Goal: Information Seeking & Learning: Learn about a topic

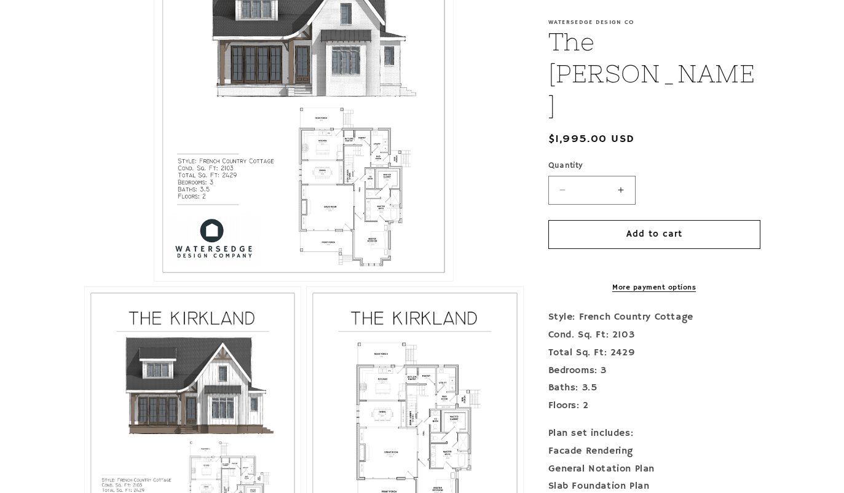
scroll to position [397, 0]
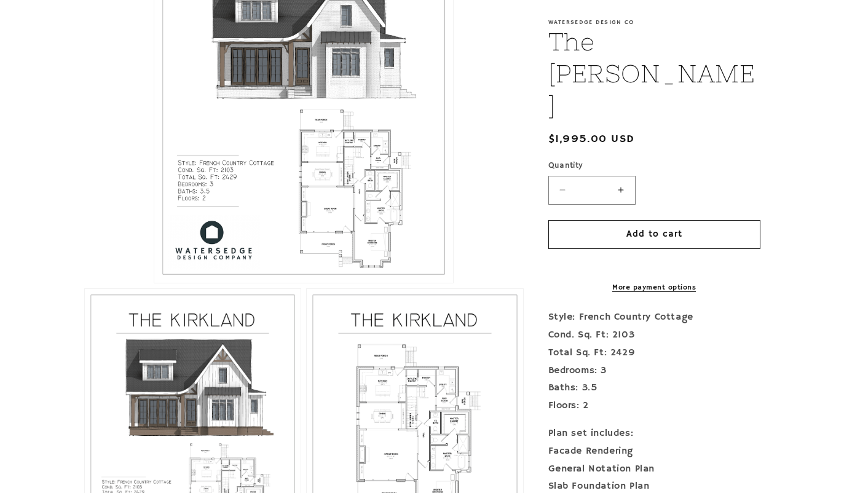
click at [154, 283] on button "Open media 1 in modal" at bounding box center [154, 283] width 0 height 0
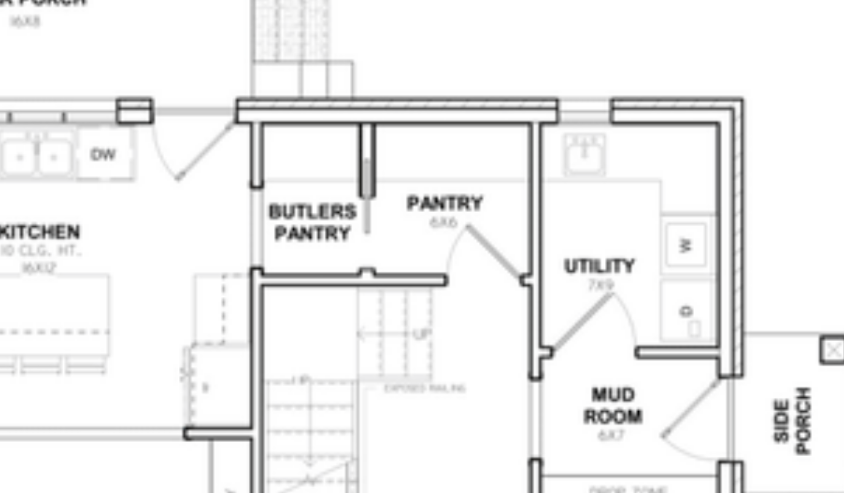
scroll to position [543, 0]
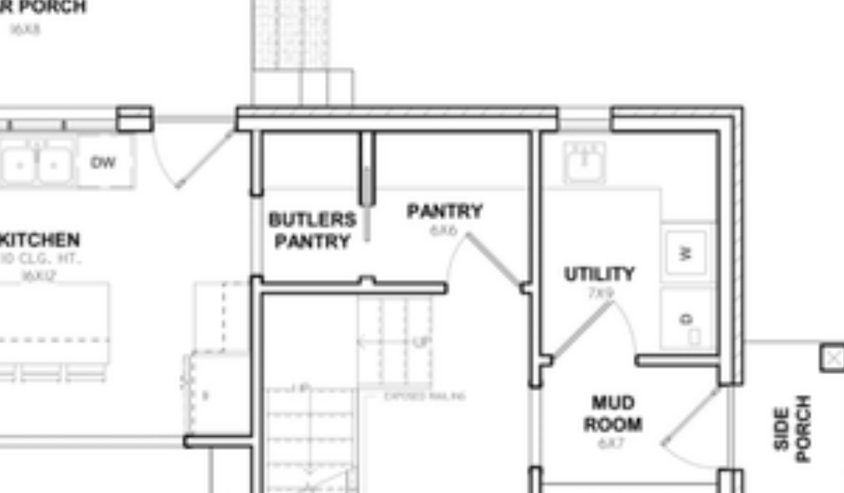
scroll to position [543, 0]
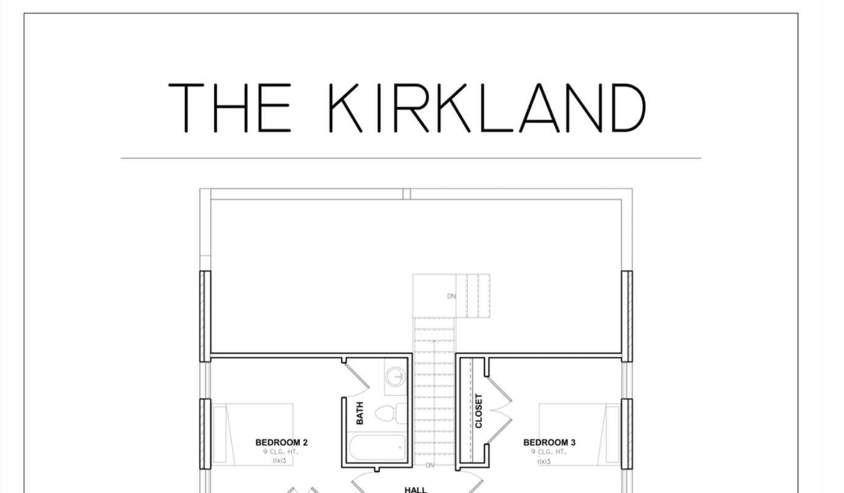
scroll to position [2884, 0]
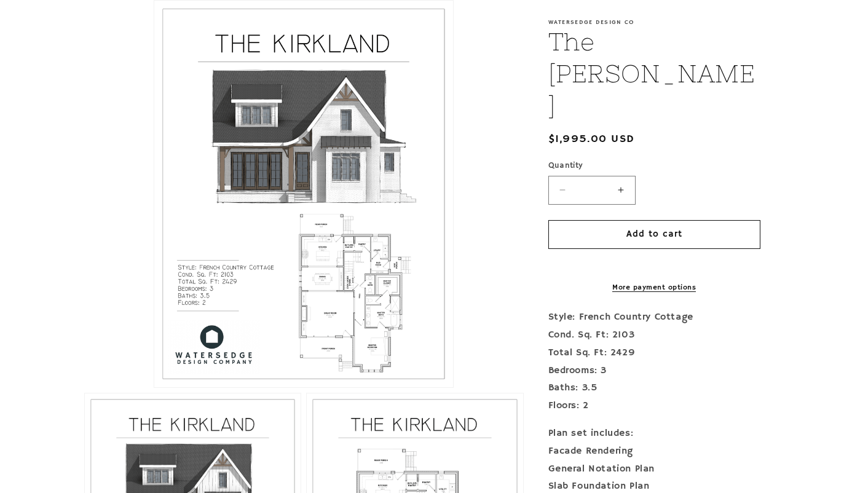
click at [154, 388] on button "Open media 1 in modal" at bounding box center [154, 388] width 0 height 0
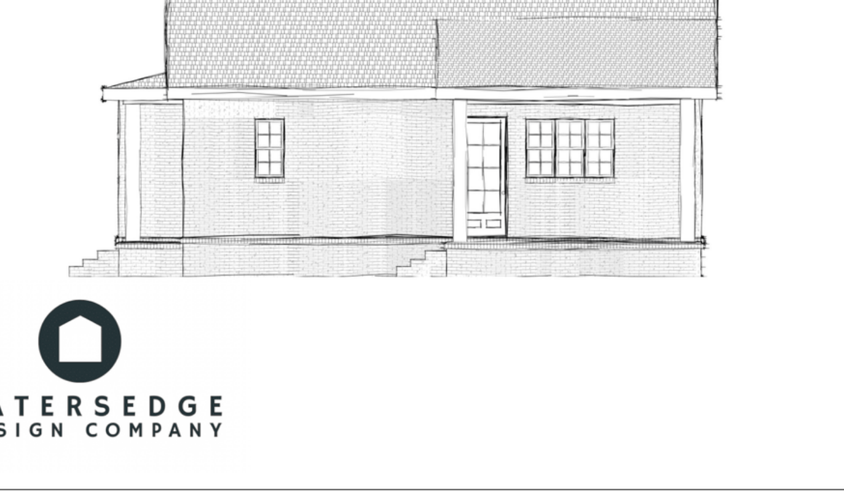
scroll to position [4189, 0]
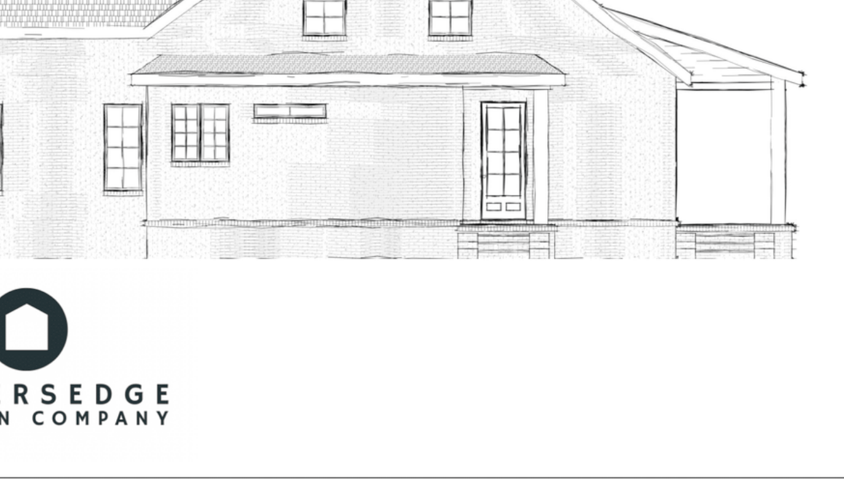
scroll to position [5076, 0]
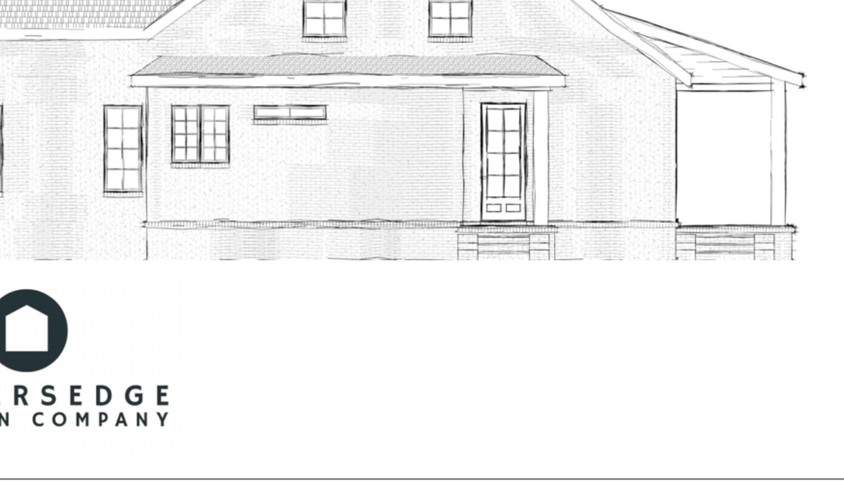
click at [74, 262] on img "Media gallery" at bounding box center [422, 26] width 709 height 917
click at [68, 220] on img "Media gallery" at bounding box center [422, 26] width 709 height 917
click at [502, 270] on img "Media gallery" at bounding box center [422, 26] width 709 height 917
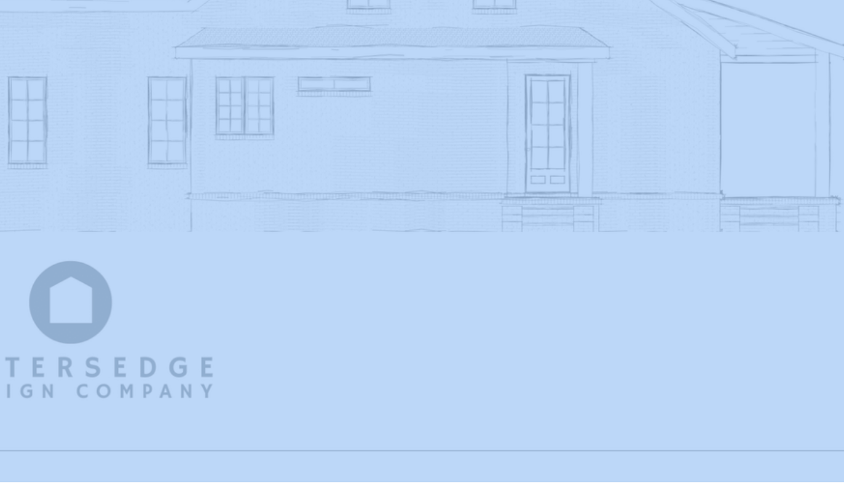
scroll to position [308, 0]
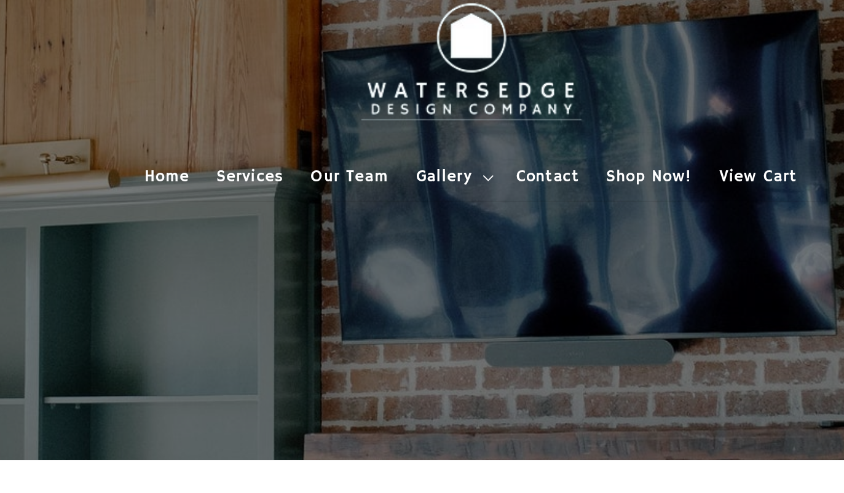
click at [428, 104] on icon at bounding box center [431, 106] width 6 height 4
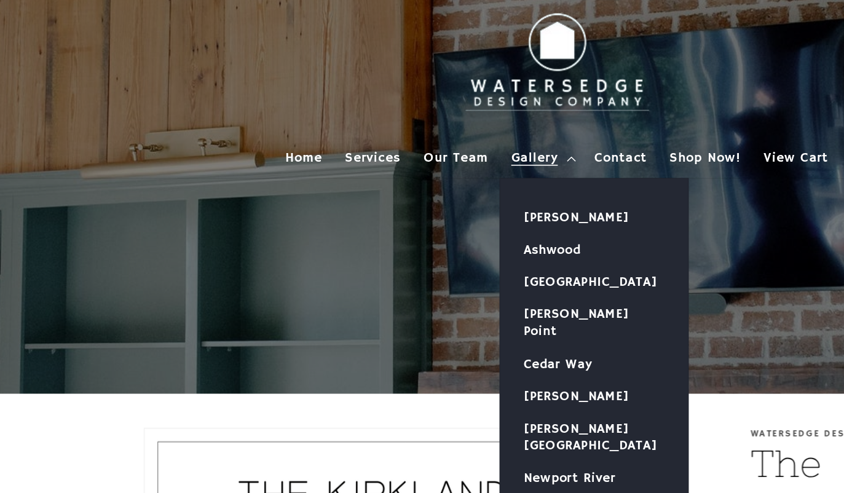
click at [428, 250] on link "[PERSON_NAME]" at bounding box center [446, 260] width 122 height 21
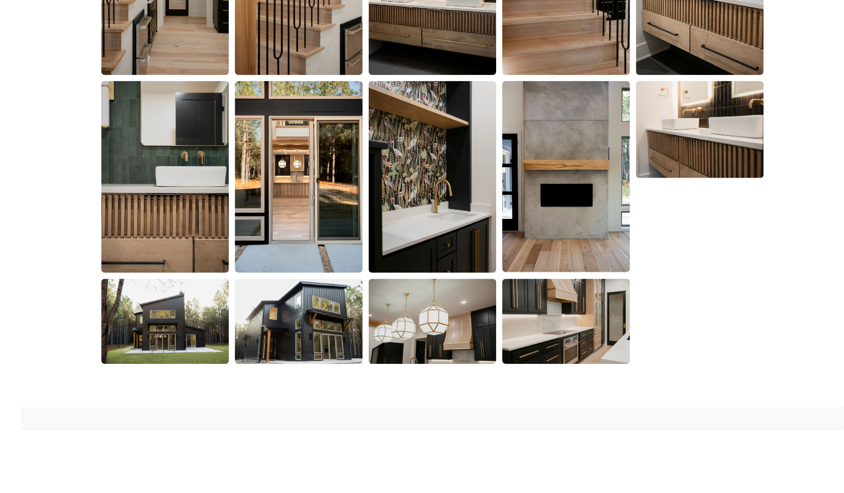
scroll to position [1118, 0]
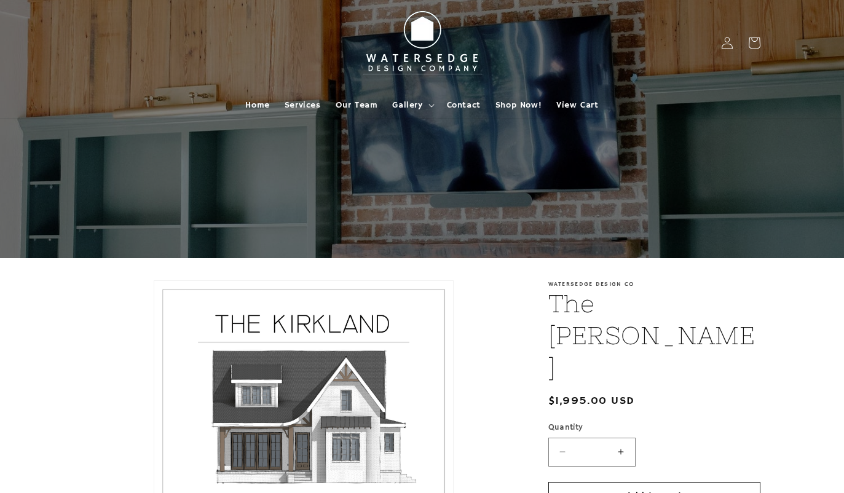
click at [254, 105] on span "Home" at bounding box center [257, 105] width 24 height 11
click at [251, 100] on span "Home" at bounding box center [257, 105] width 24 height 11
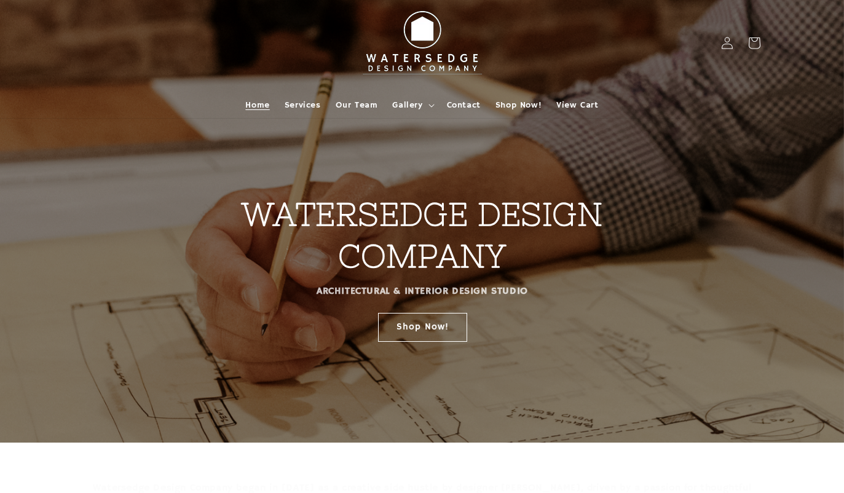
click at [410, 108] on span "Gallery" at bounding box center [407, 105] width 30 height 11
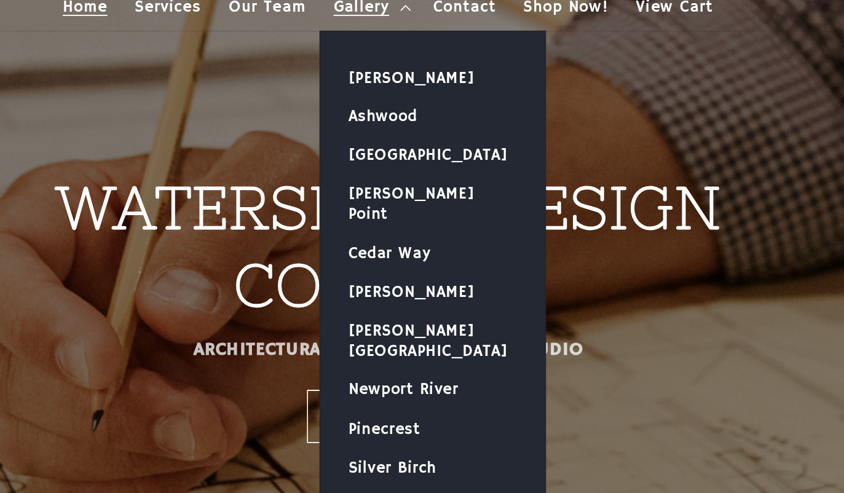
click at [385, 133] on link "[PERSON_NAME]" at bounding box center [446, 143] width 122 height 21
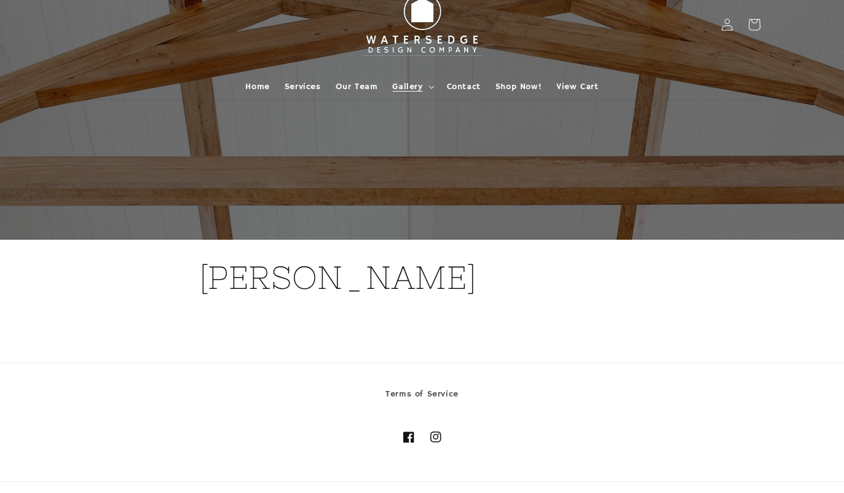
scroll to position [25, 0]
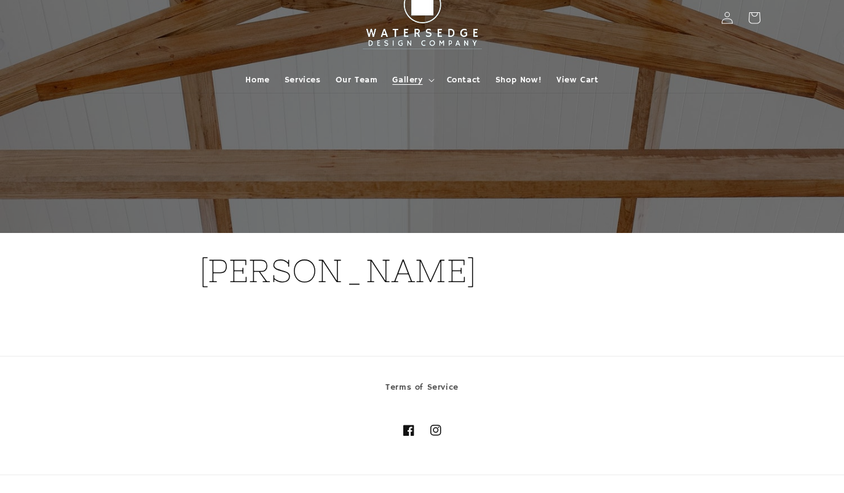
click at [419, 92] on summary "Gallery" at bounding box center [412, 80] width 54 height 26
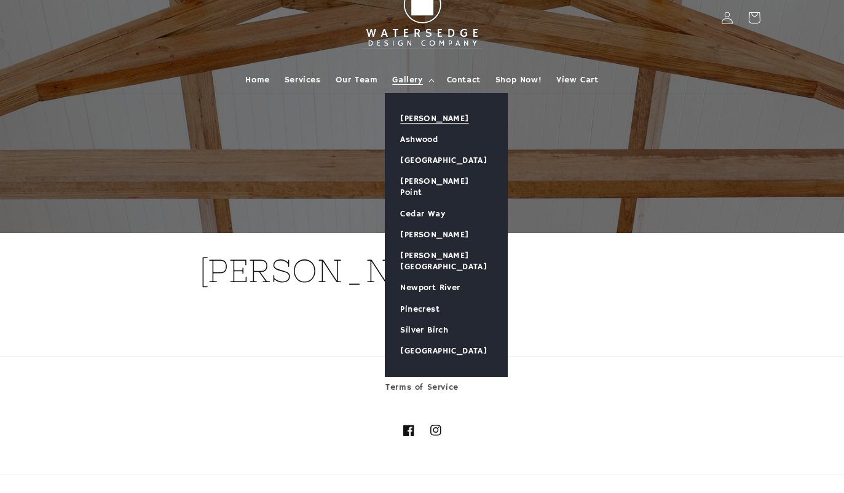
click at [427, 142] on link "Ashwood" at bounding box center [446, 139] width 122 height 21
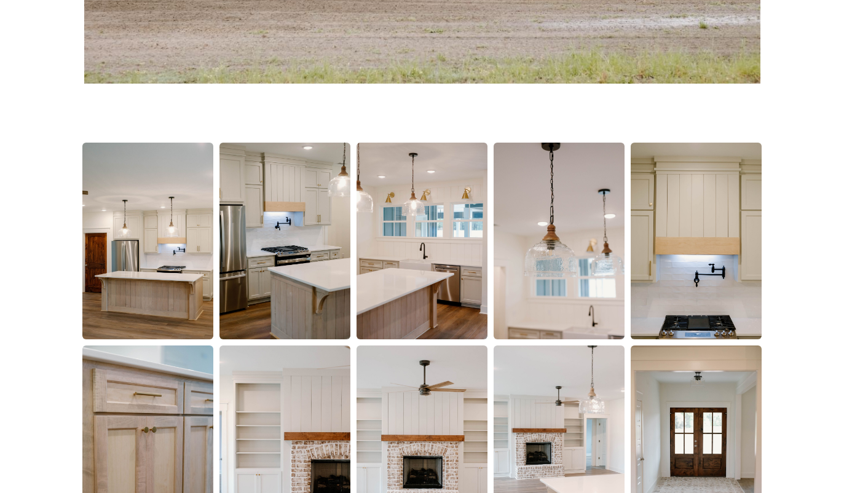
scroll to position [699, 0]
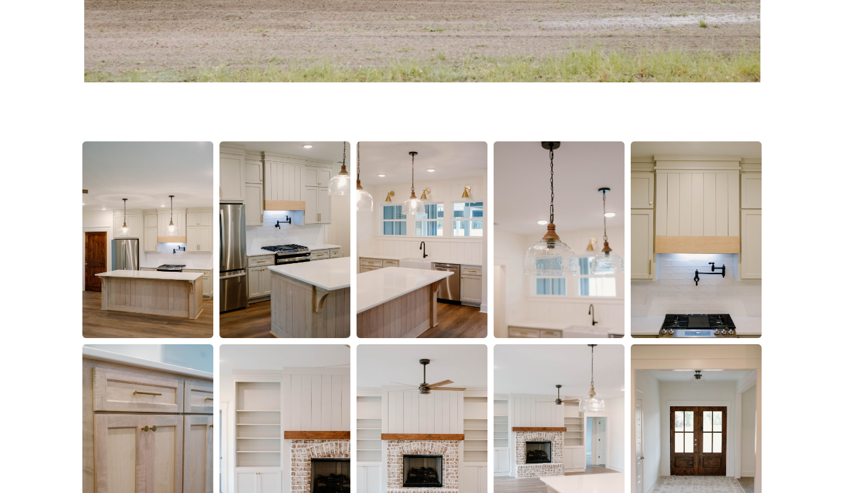
click at [146, 256] on img at bounding box center [147, 239] width 131 height 197
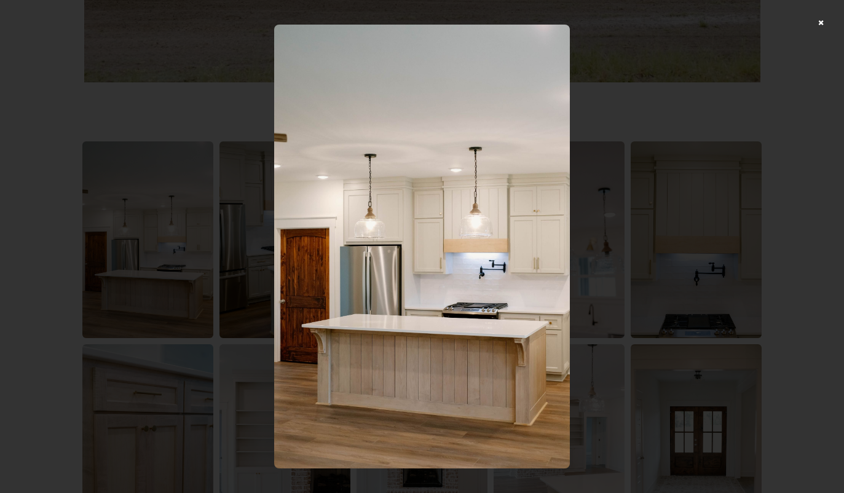
click at [532, 282] on img at bounding box center [422, 247] width 296 height 444
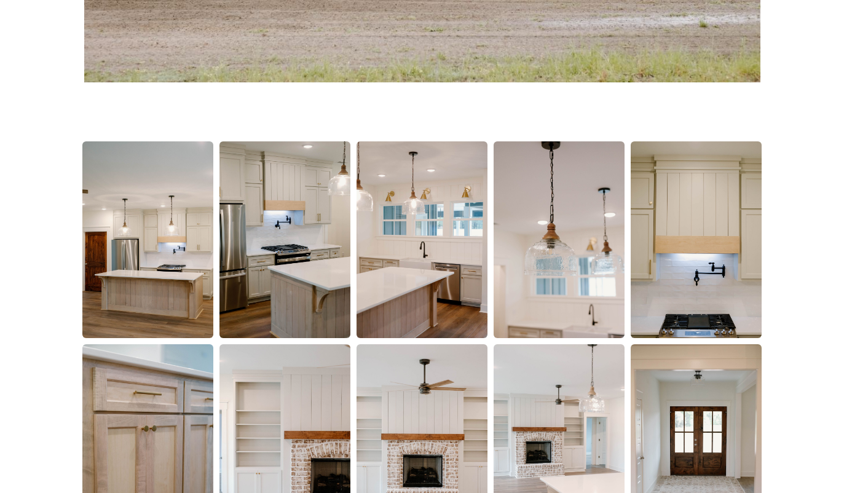
click at [175, 295] on img at bounding box center [147, 239] width 131 height 197
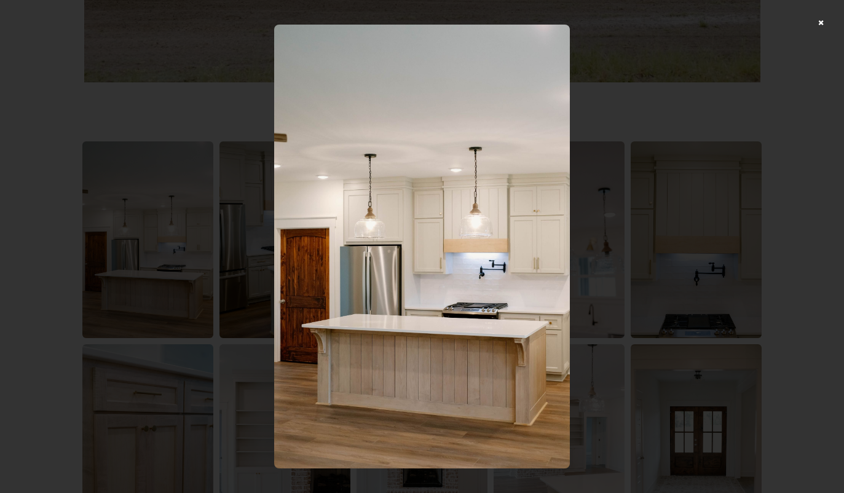
click at [739, 285] on div at bounding box center [422, 246] width 844 height 493
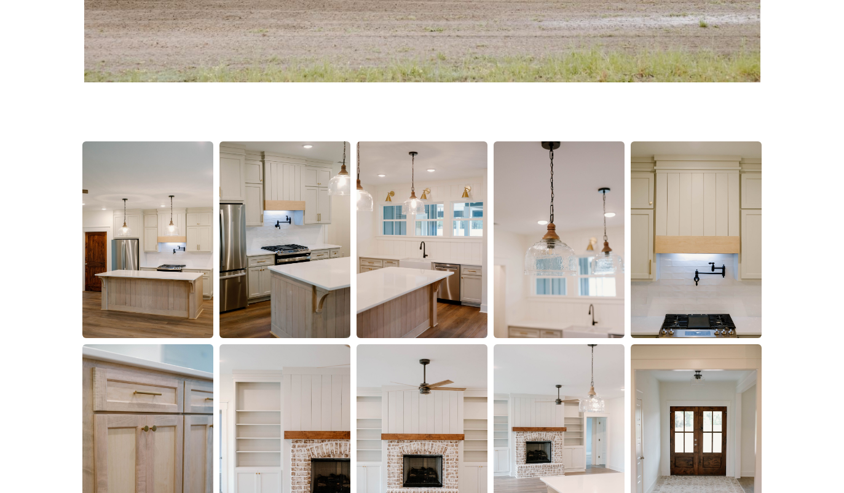
click at [170, 288] on img at bounding box center [147, 239] width 131 height 197
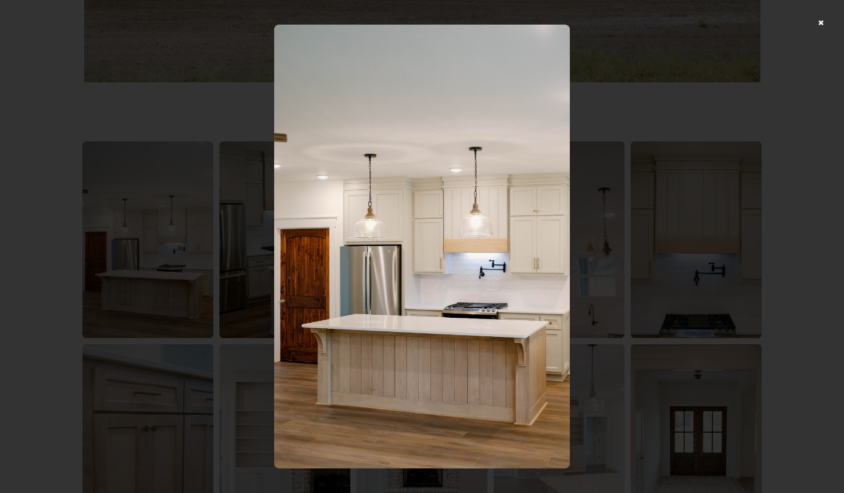
scroll to position [701, 0]
click at [538, 392] on img at bounding box center [422, 247] width 296 height 444
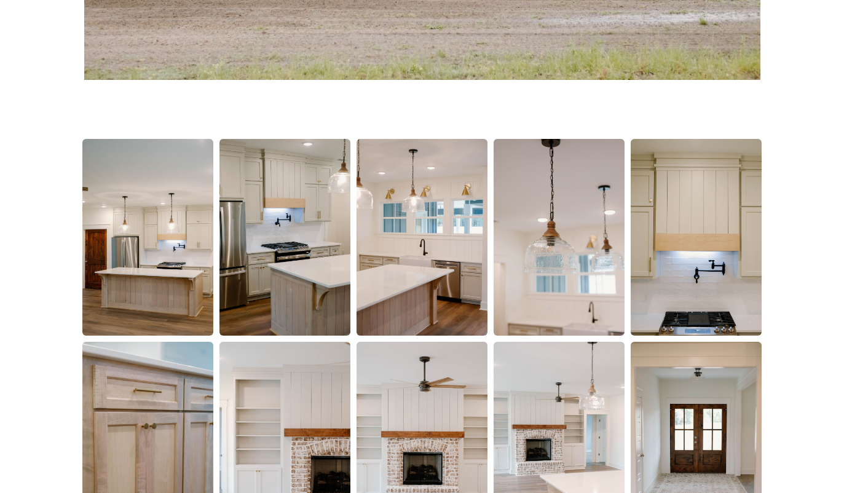
click at [320, 296] on img at bounding box center [284, 237] width 131 height 197
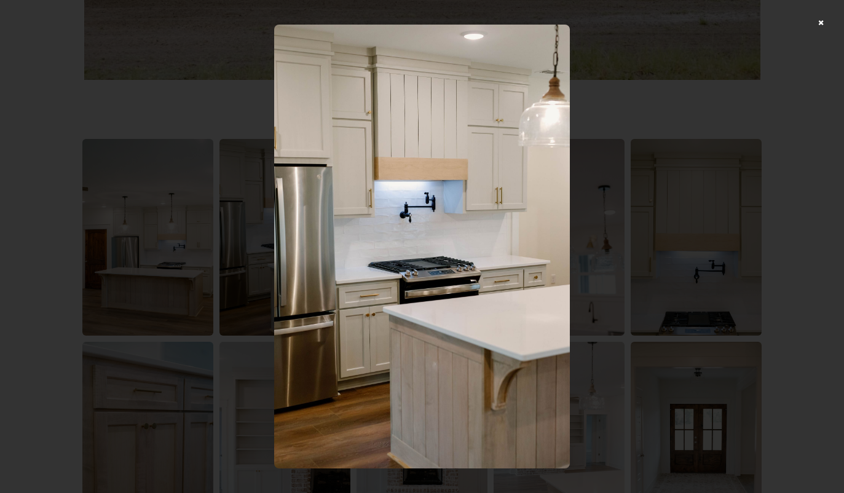
click at [524, 332] on img at bounding box center [422, 247] width 296 height 444
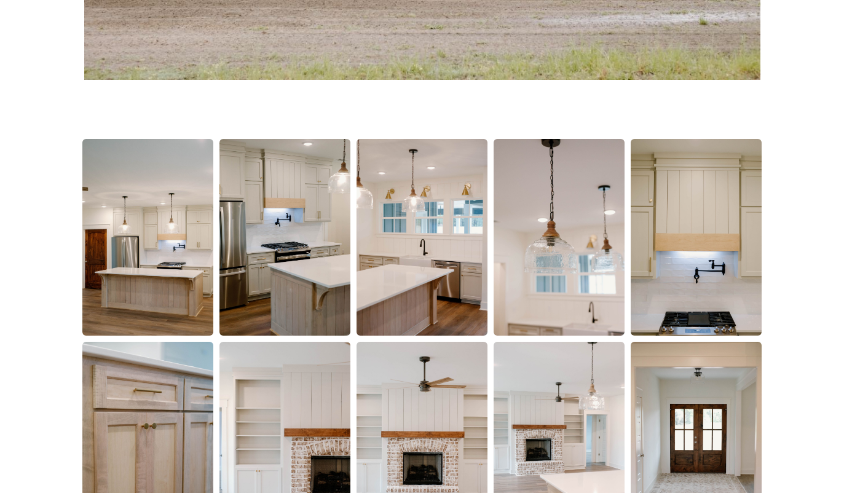
click at [437, 284] on img at bounding box center [422, 237] width 131 height 197
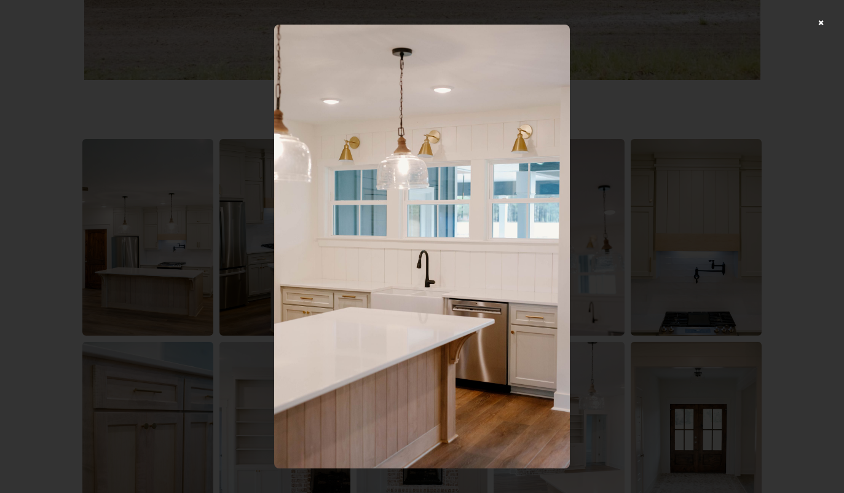
click at [533, 359] on img at bounding box center [422, 247] width 296 height 444
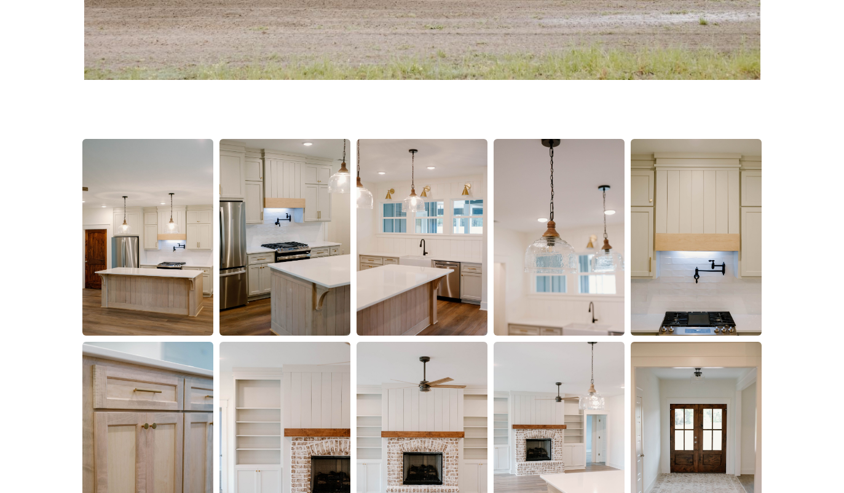
click at [600, 307] on img at bounding box center [559, 237] width 131 height 197
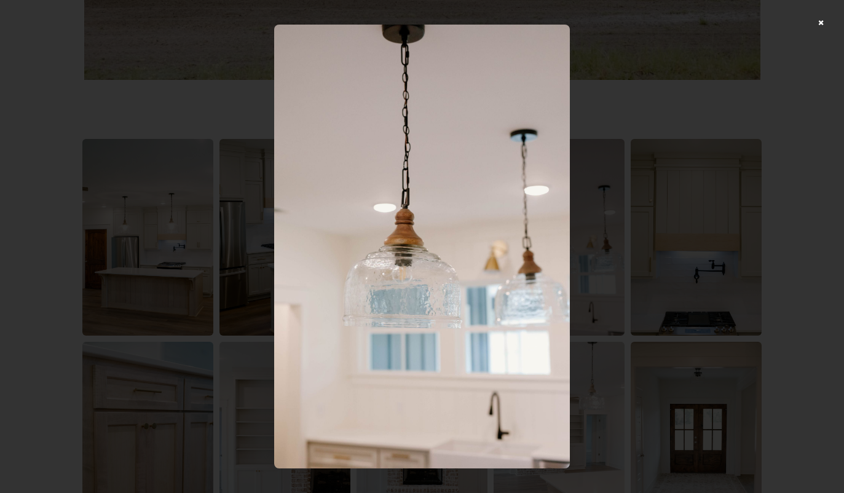
click at [623, 307] on div at bounding box center [422, 246] width 844 height 493
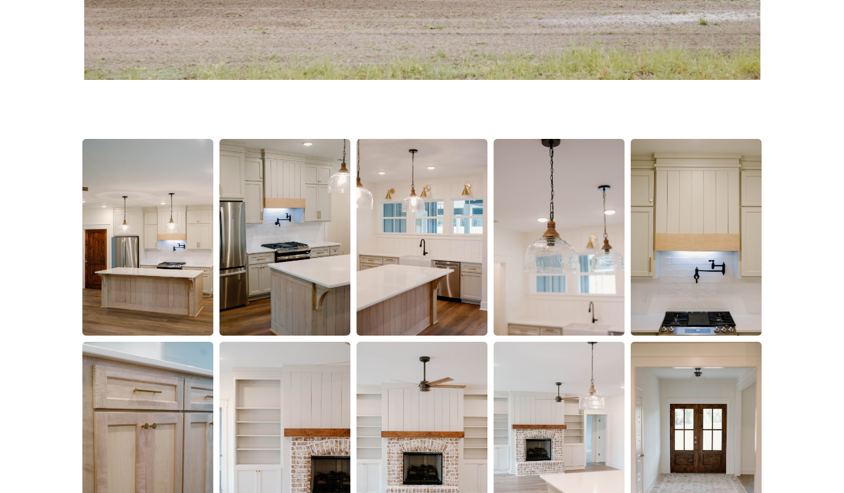
click at [711, 284] on img at bounding box center [696, 237] width 131 height 197
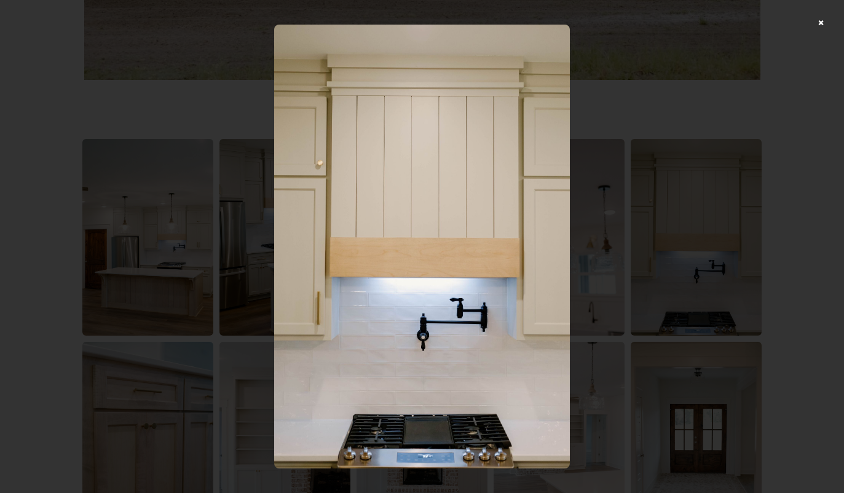
click at [588, 337] on div at bounding box center [422, 246] width 844 height 493
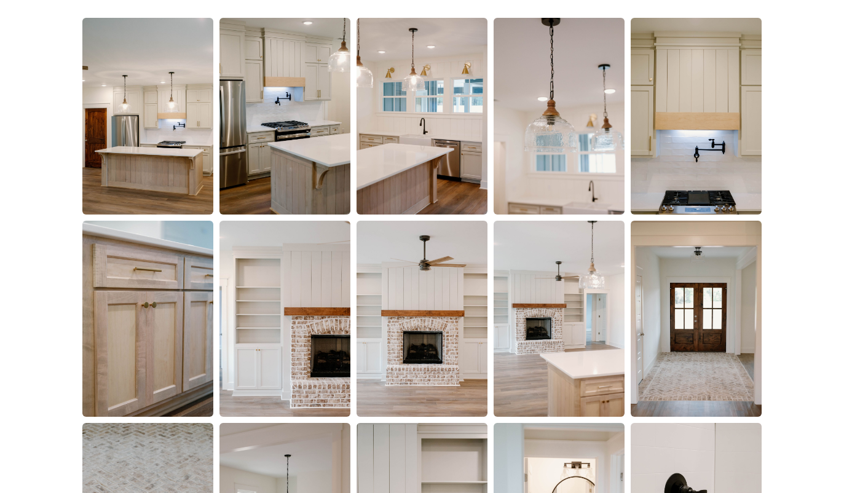
scroll to position [822, 0]
click at [162, 347] on img at bounding box center [147, 319] width 131 height 197
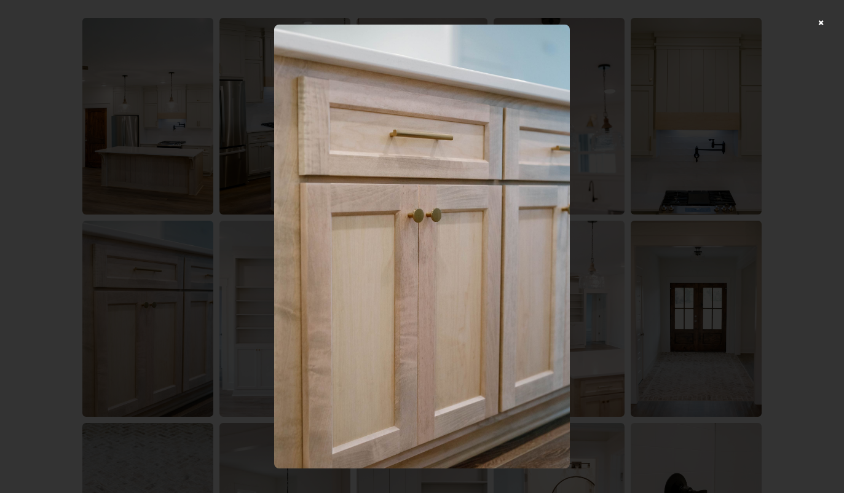
click at [590, 318] on div at bounding box center [422, 246] width 844 height 493
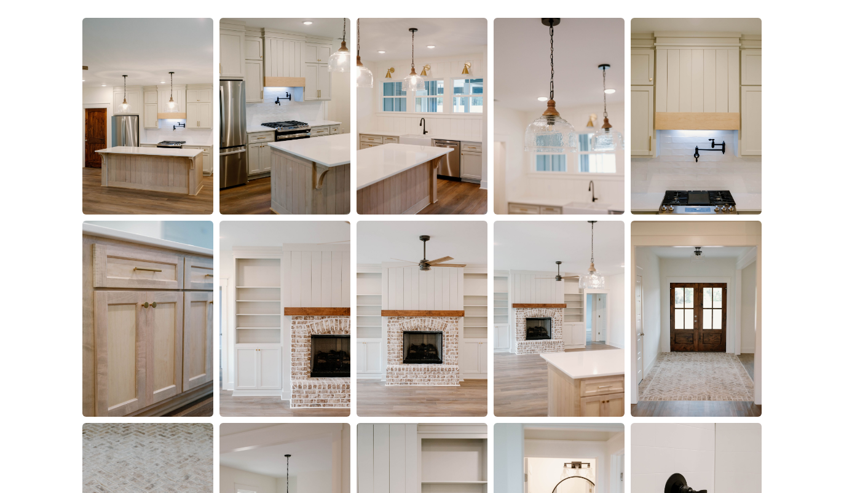
click at [304, 382] on img at bounding box center [284, 319] width 131 height 197
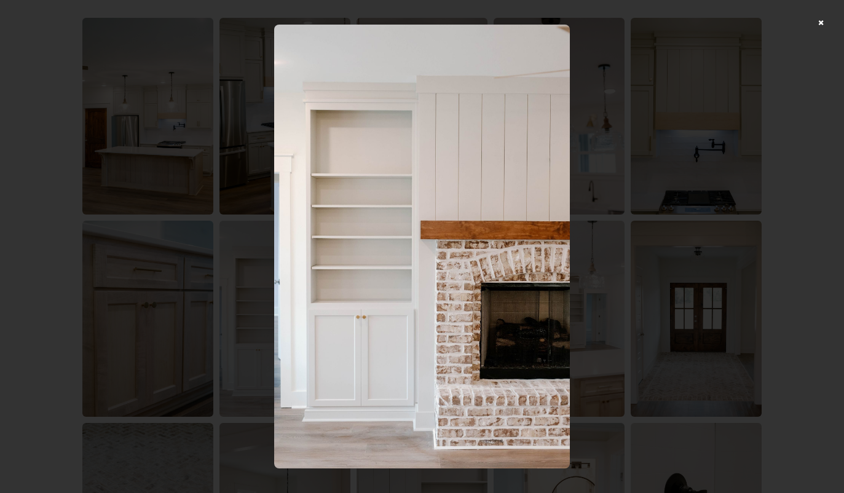
click at [626, 311] on div at bounding box center [422, 246] width 844 height 493
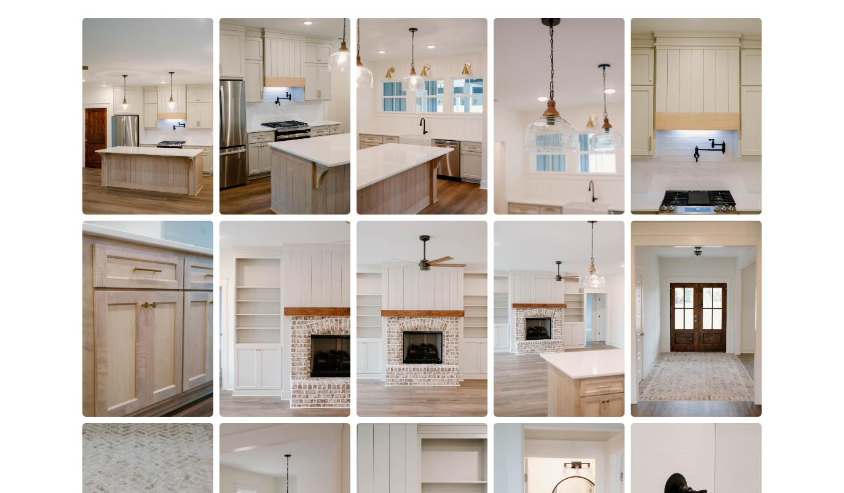
click at [436, 364] on img at bounding box center [422, 319] width 131 height 196
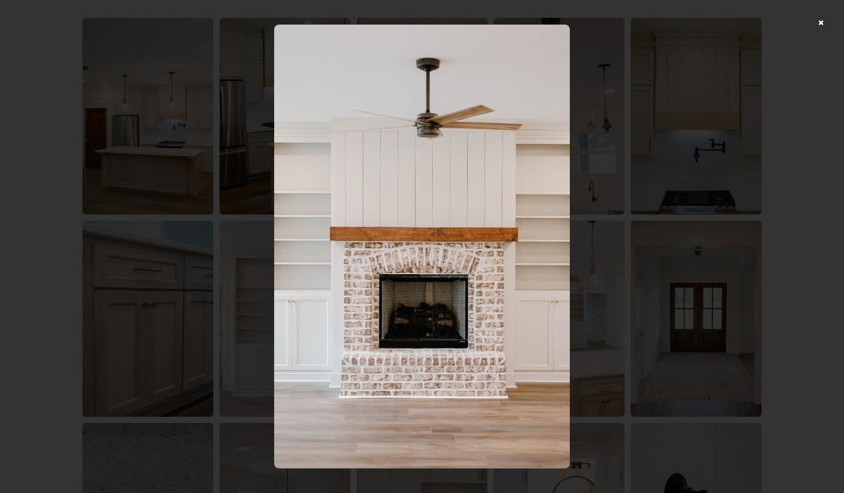
click at [477, 353] on img at bounding box center [422, 247] width 296 height 444
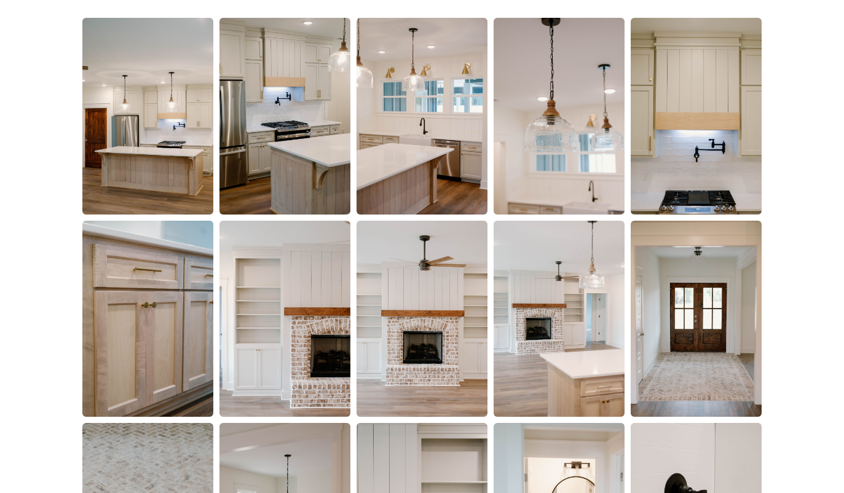
click at [590, 350] on img at bounding box center [559, 319] width 131 height 196
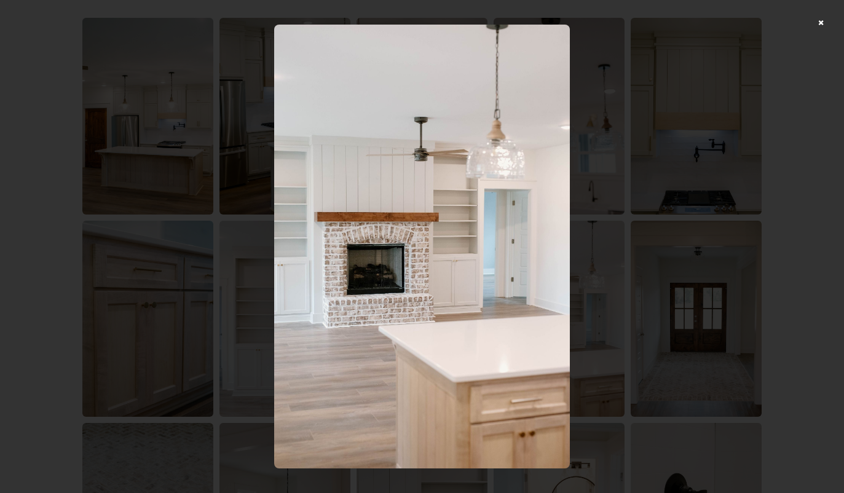
click at [608, 288] on div at bounding box center [422, 246] width 844 height 493
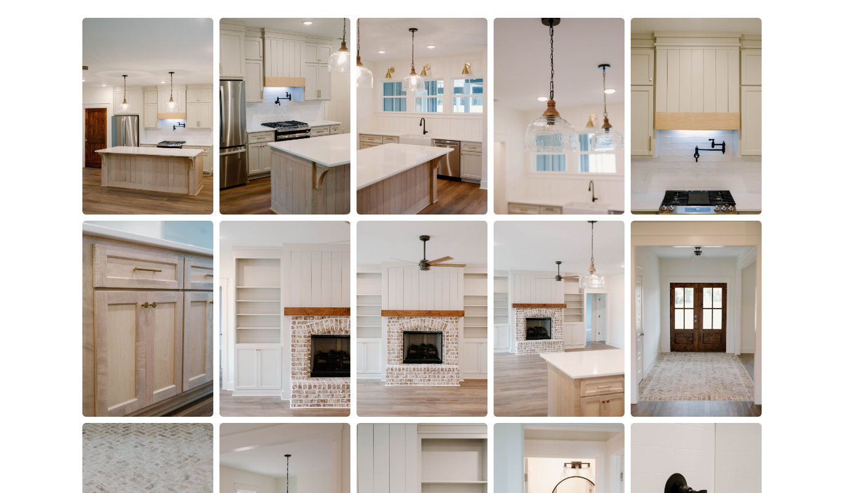
click at [708, 360] on img at bounding box center [696, 319] width 131 height 197
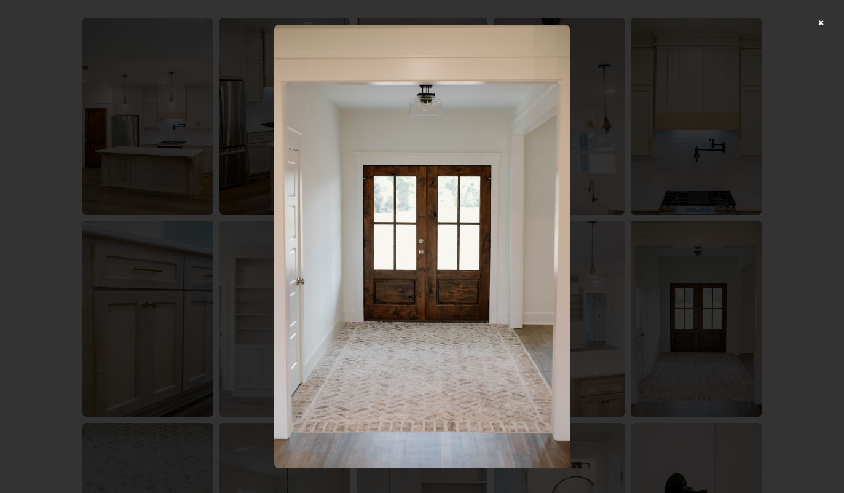
click at [529, 325] on img at bounding box center [422, 247] width 296 height 444
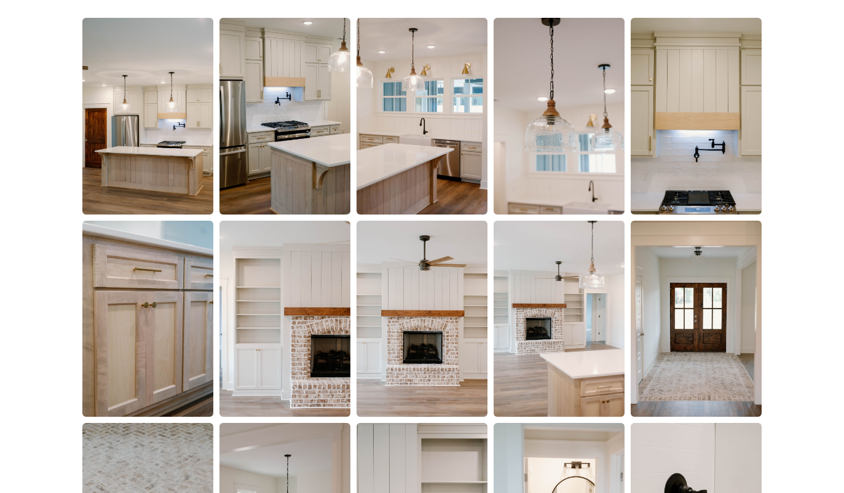
click at [631, 280] on img at bounding box center [696, 319] width 131 height 197
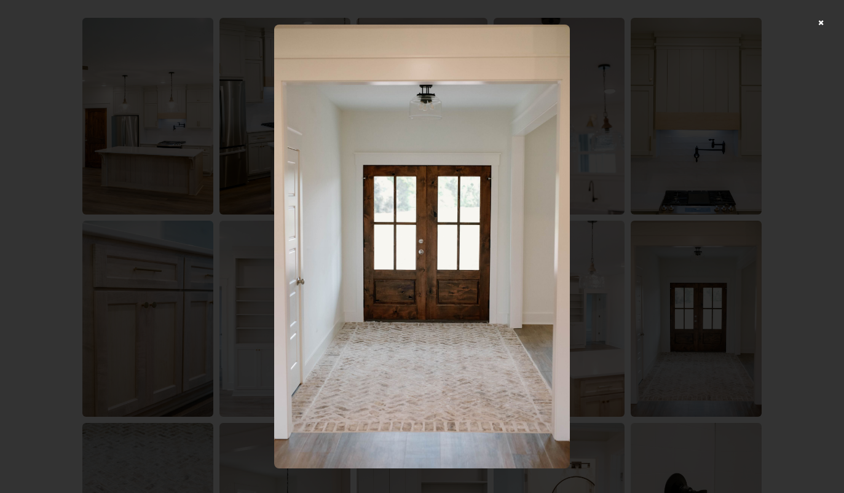
click at [621, 287] on div at bounding box center [422, 246] width 844 height 493
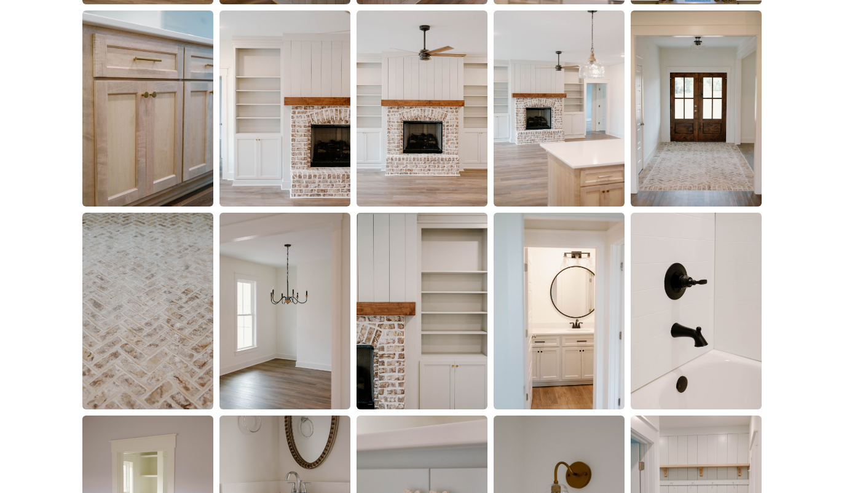
scroll to position [1033, 0]
click at [173, 363] on img at bounding box center [147, 311] width 131 height 197
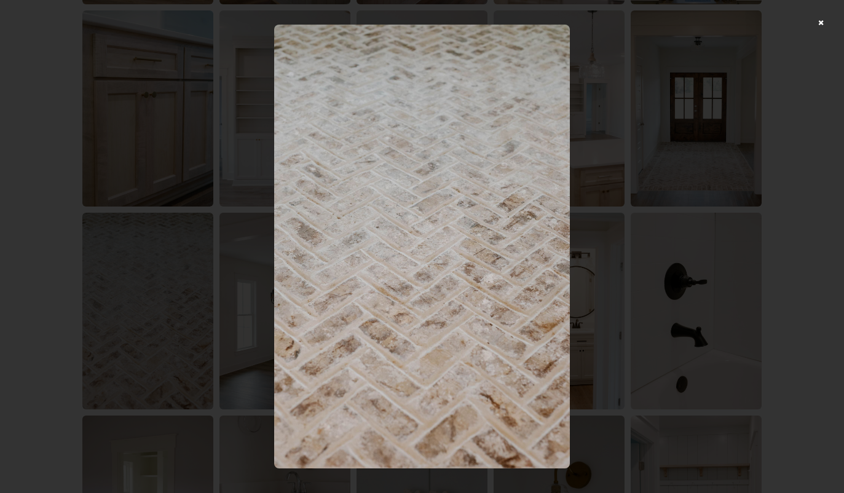
click at [612, 363] on div at bounding box center [422, 246] width 844 height 493
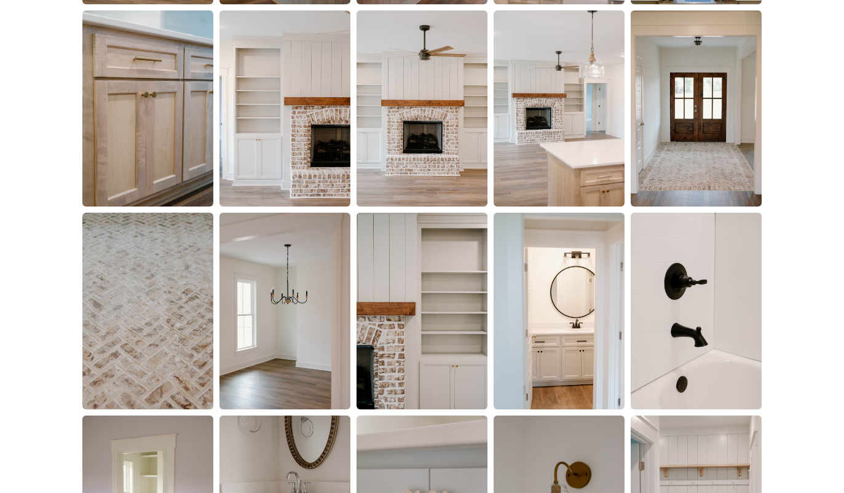
click at [285, 375] on img at bounding box center [284, 311] width 131 height 197
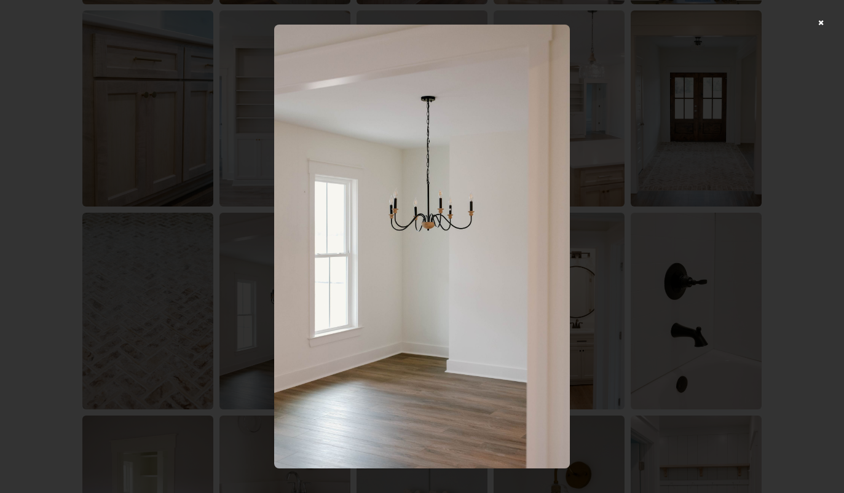
click at [608, 299] on div at bounding box center [422, 246] width 844 height 493
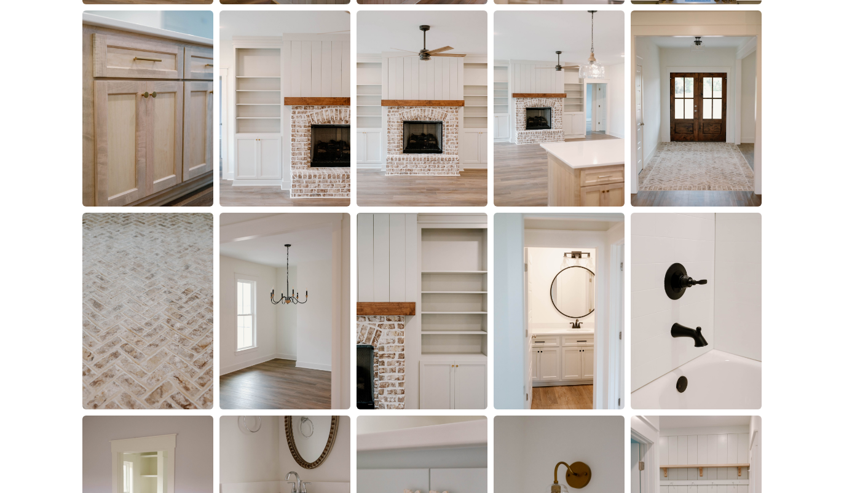
click at [440, 341] on img at bounding box center [422, 311] width 131 height 197
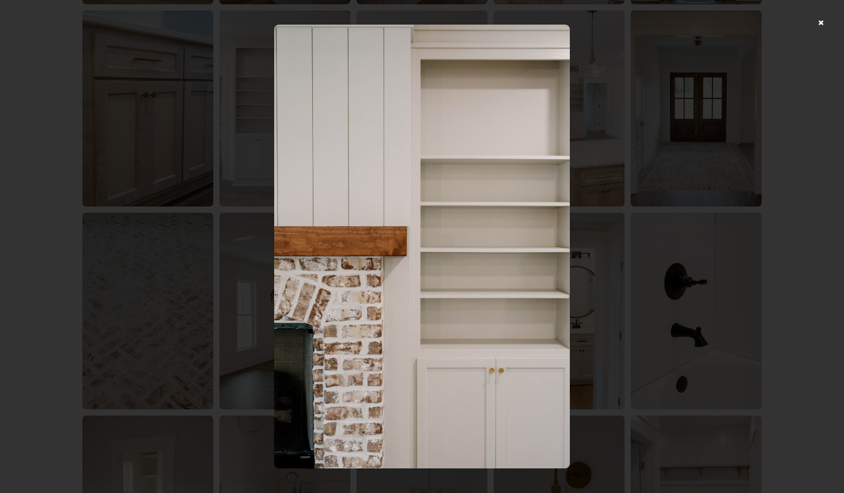
click at [736, 416] on div at bounding box center [422, 246] width 844 height 493
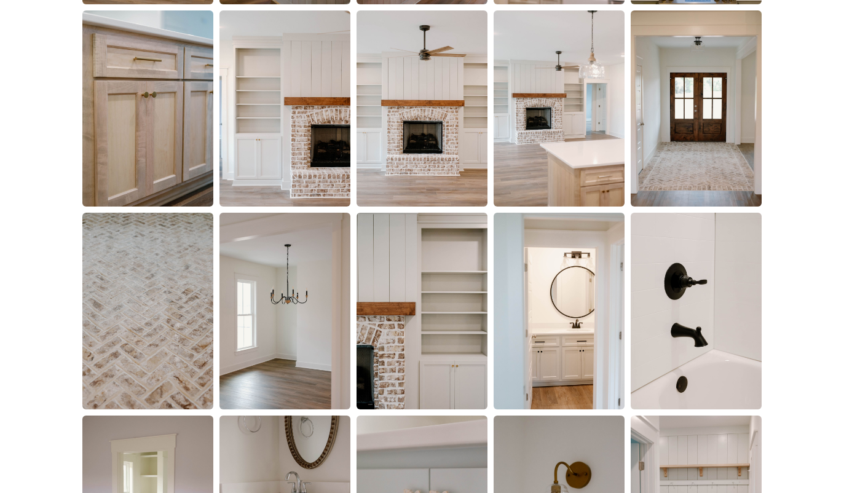
click at [583, 376] on img at bounding box center [559, 311] width 131 height 197
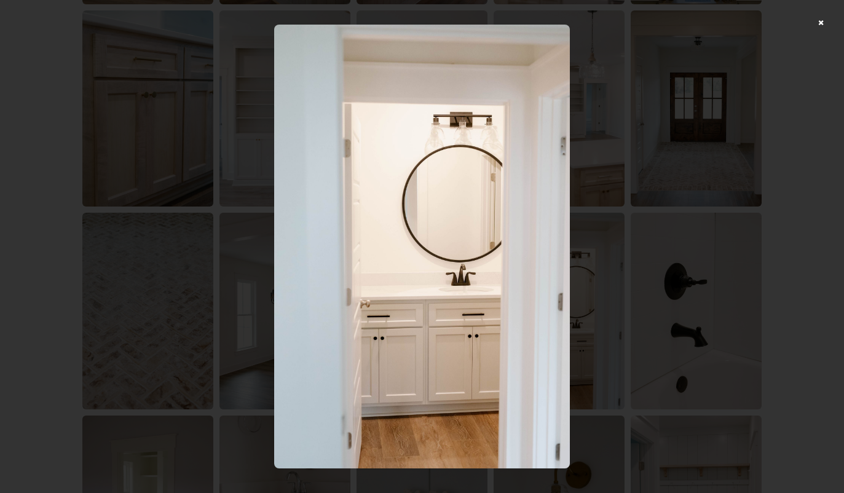
click at [703, 374] on div at bounding box center [422, 246] width 844 height 493
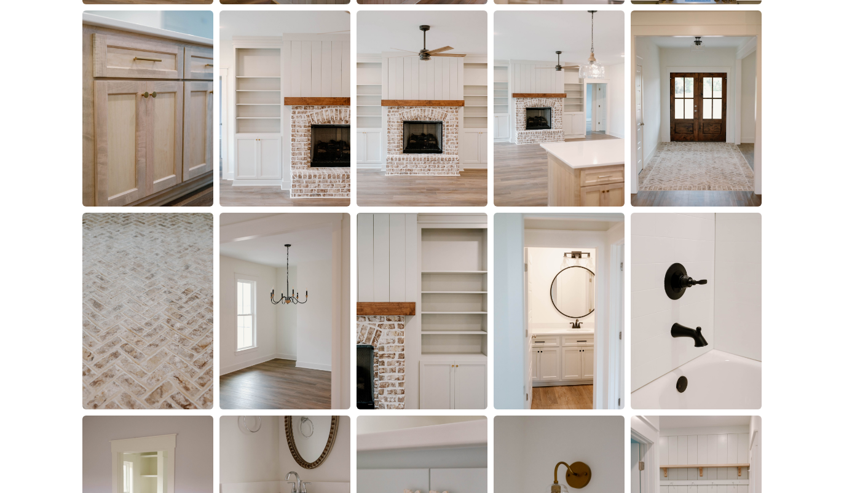
click at [705, 353] on img at bounding box center [696, 311] width 131 height 197
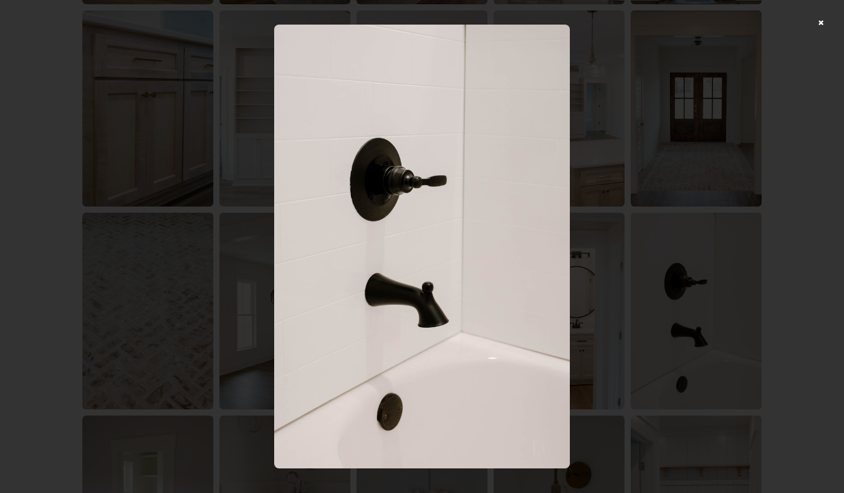
click at [724, 377] on div at bounding box center [422, 246] width 844 height 493
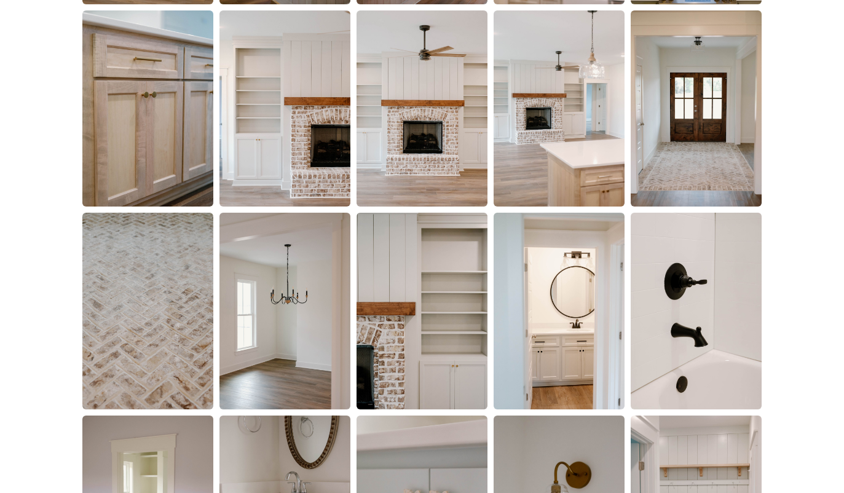
click at [761, 325] on img at bounding box center [696, 311] width 131 height 197
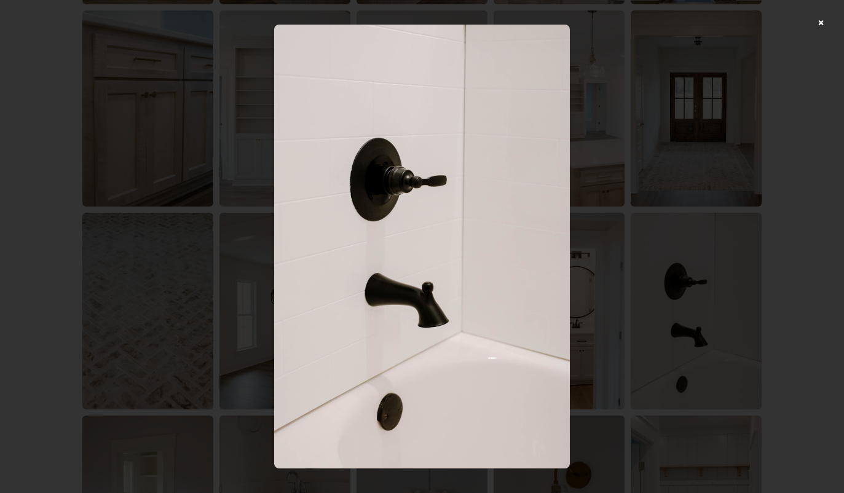
click at [744, 360] on div at bounding box center [422, 246] width 844 height 493
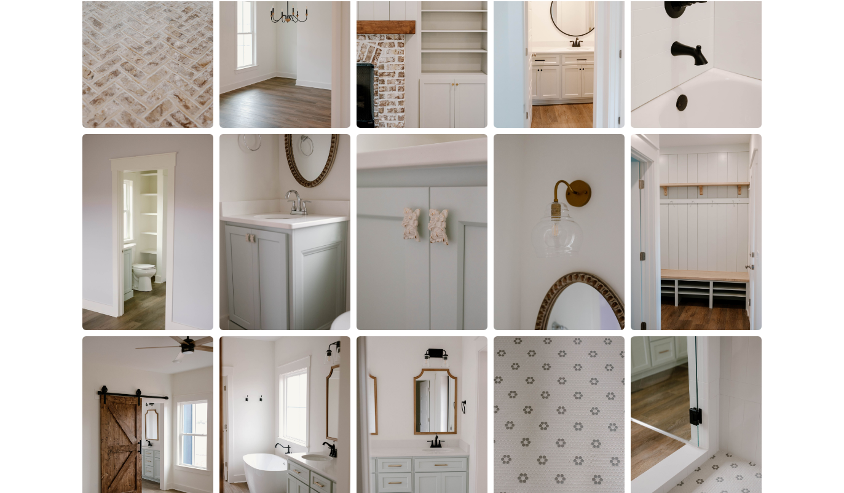
scroll to position [1314, 0]
click at [147, 284] on img at bounding box center [147, 232] width 131 height 197
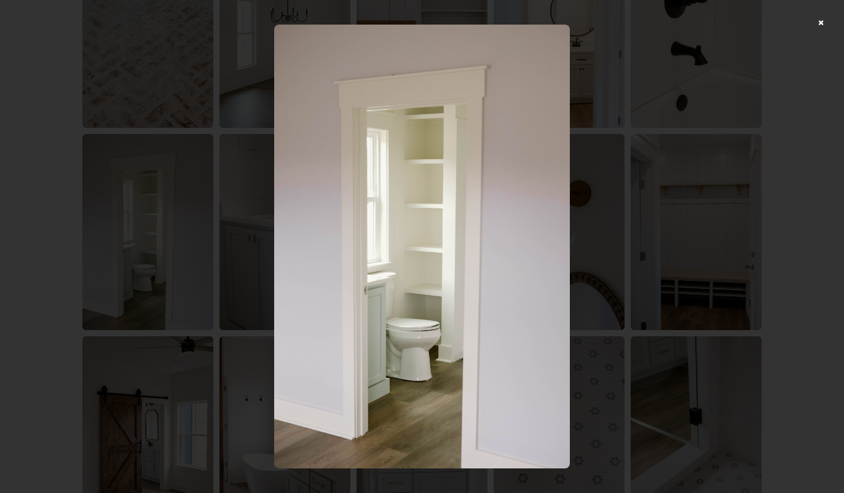
click at [612, 310] on div at bounding box center [422, 246] width 844 height 493
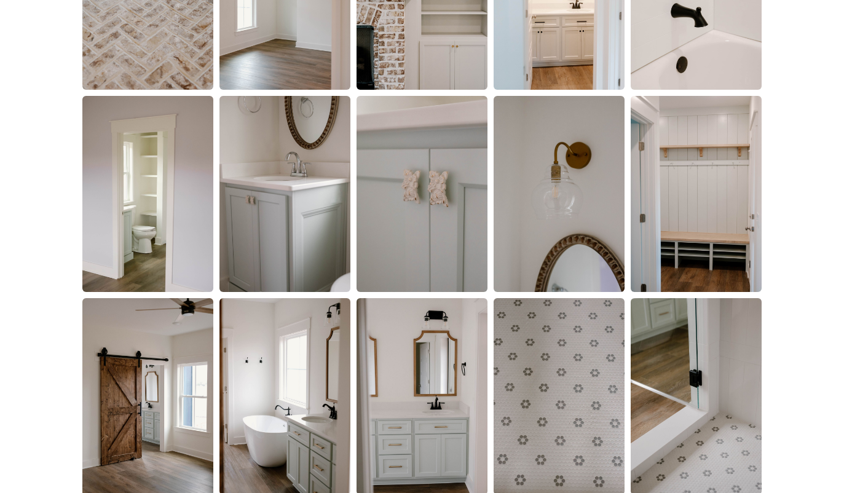
scroll to position [1352, 0]
click at [302, 254] on img at bounding box center [284, 194] width 131 height 197
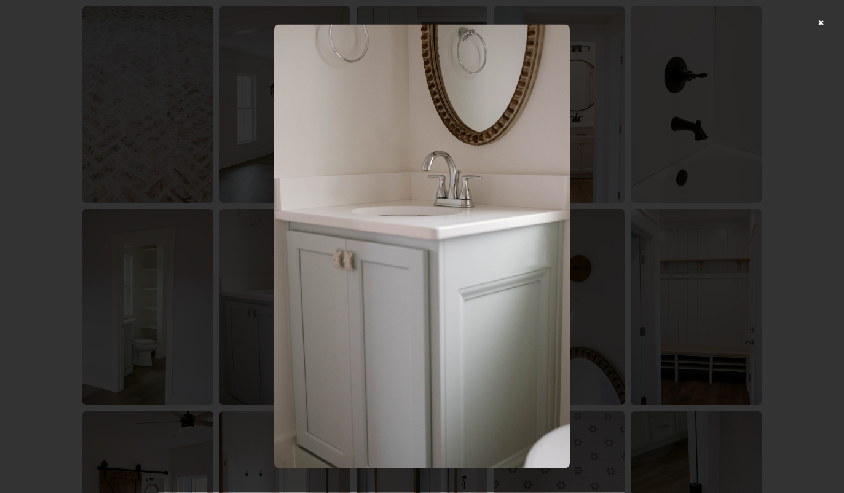
scroll to position [1230, 0]
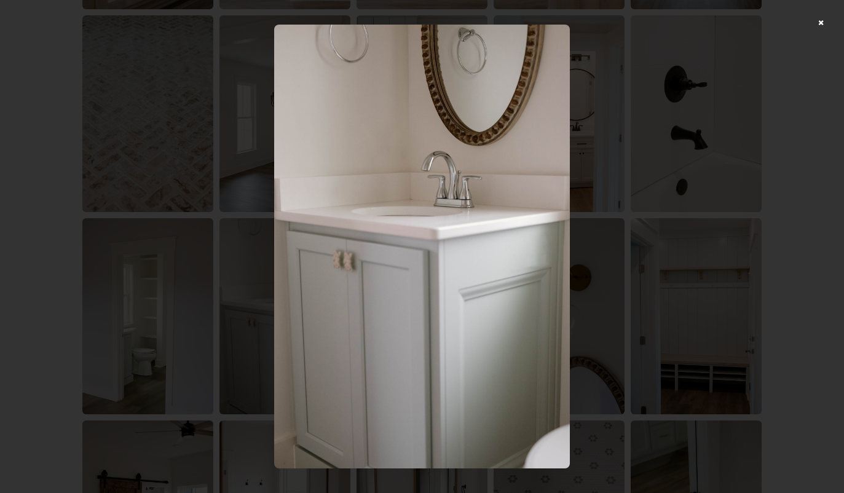
click at [754, 178] on div at bounding box center [422, 246] width 844 height 493
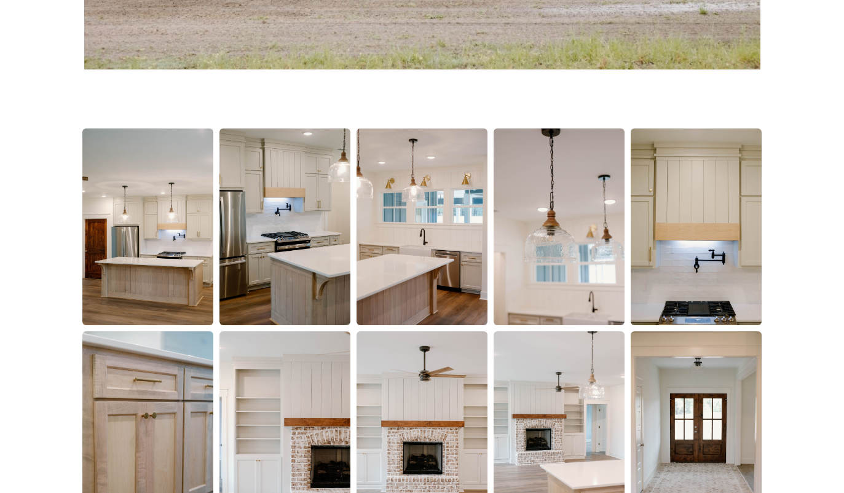
scroll to position [710, 0]
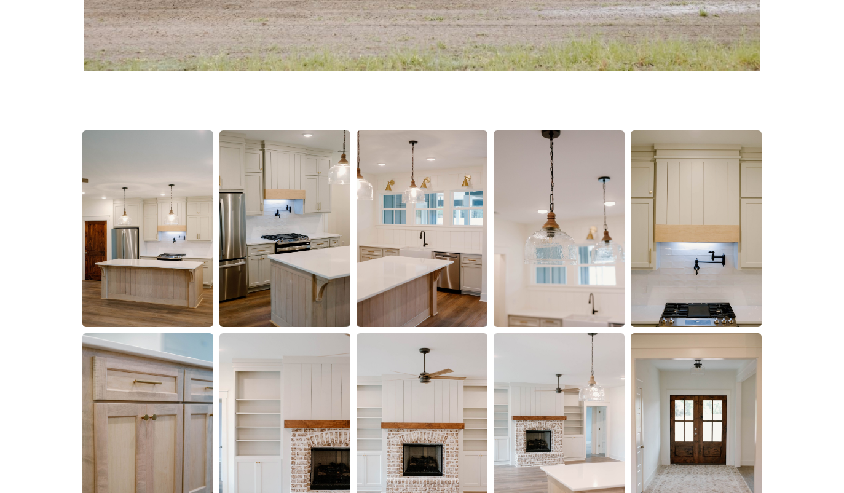
click at [572, 293] on img at bounding box center [559, 228] width 131 height 197
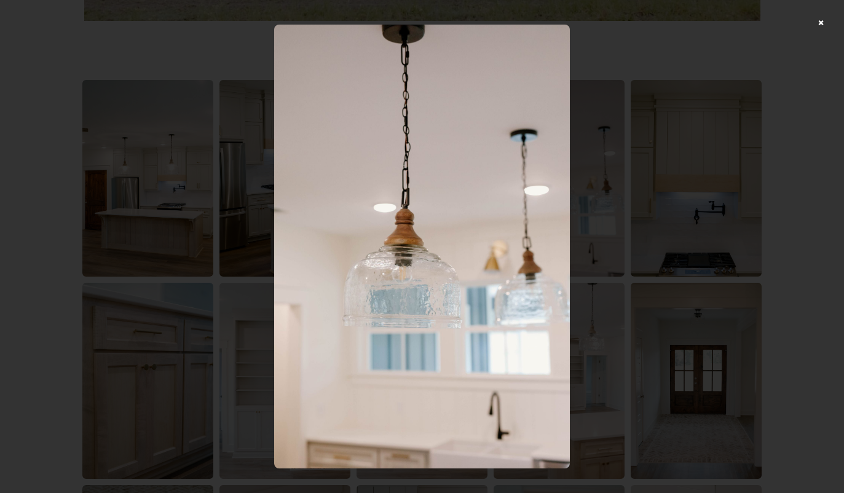
scroll to position [772, 0]
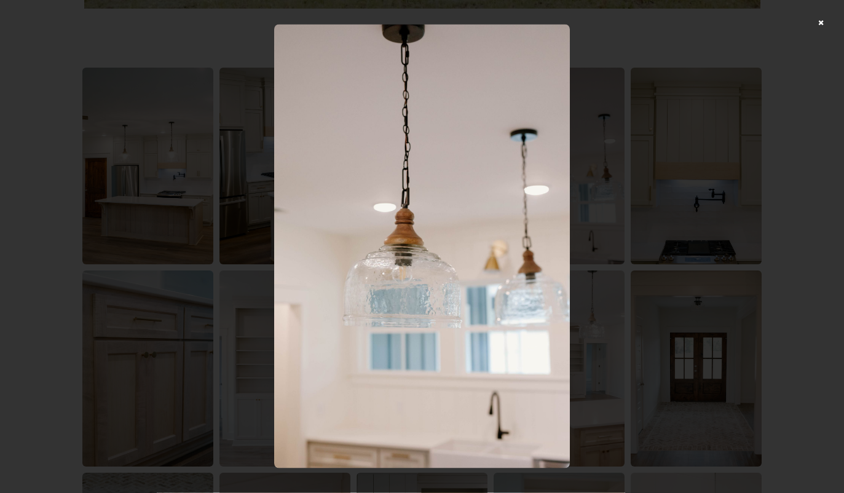
click at [665, 282] on div at bounding box center [422, 246] width 844 height 493
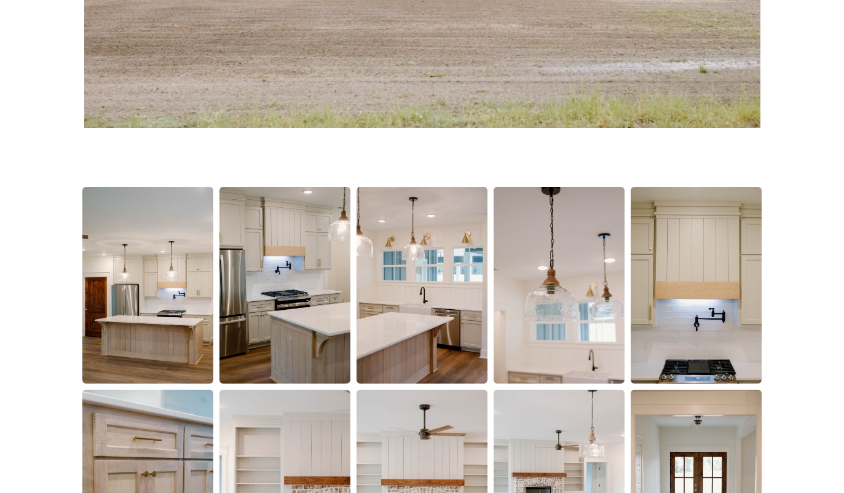
scroll to position [654, 0]
click at [278, 344] on img at bounding box center [284, 284] width 131 height 197
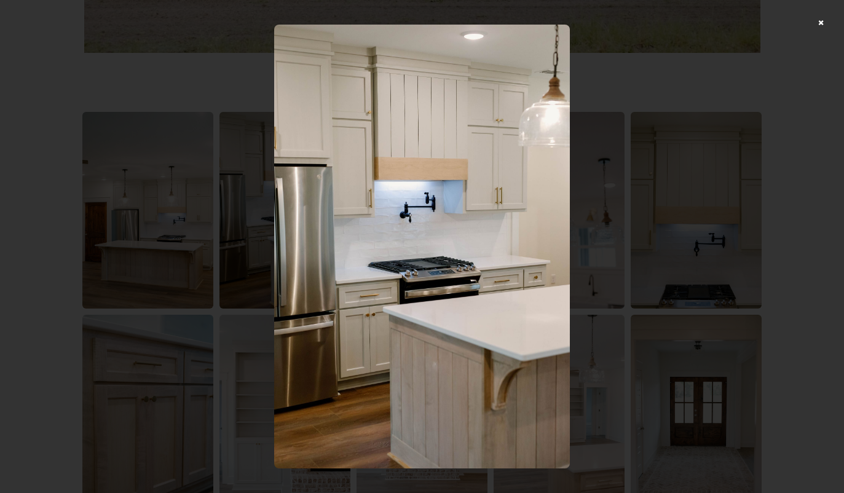
scroll to position [733, 0]
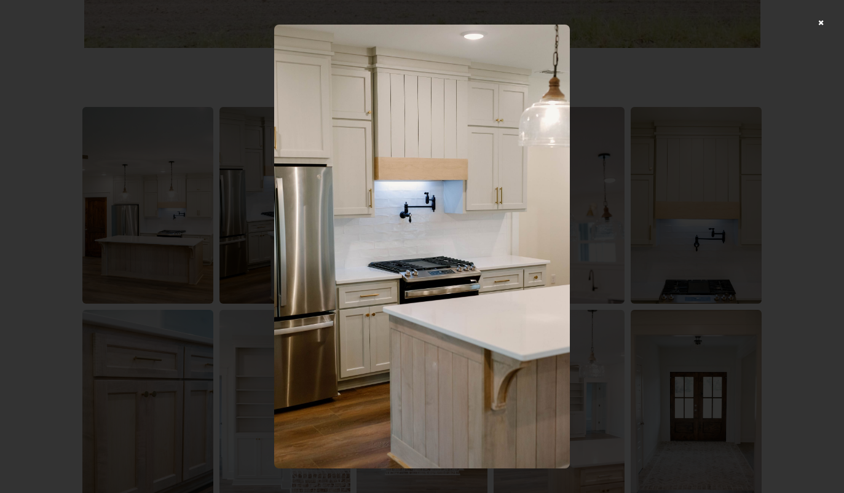
click at [617, 349] on div at bounding box center [422, 246] width 844 height 493
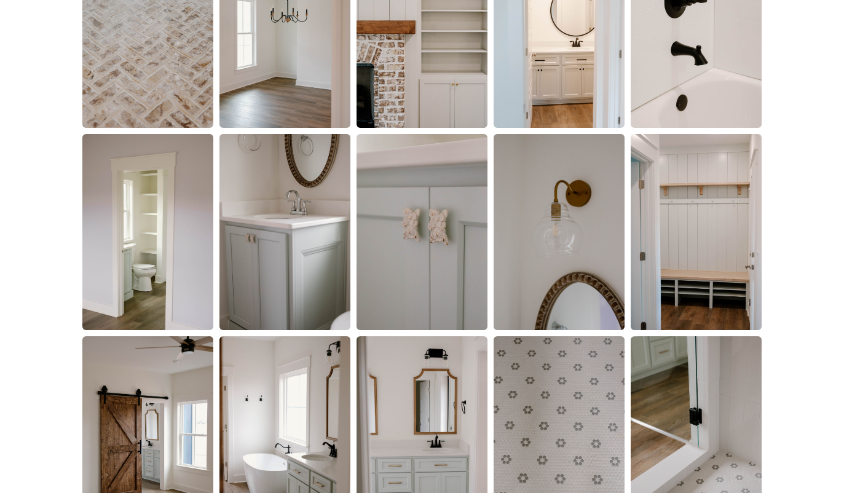
scroll to position [1314, 0]
click at [706, 293] on img at bounding box center [696, 232] width 131 height 197
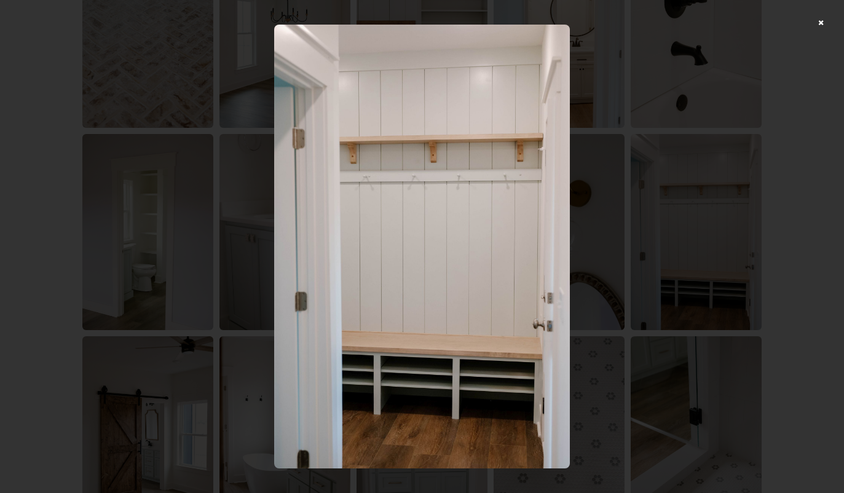
click at [642, 354] on div at bounding box center [422, 246] width 844 height 493
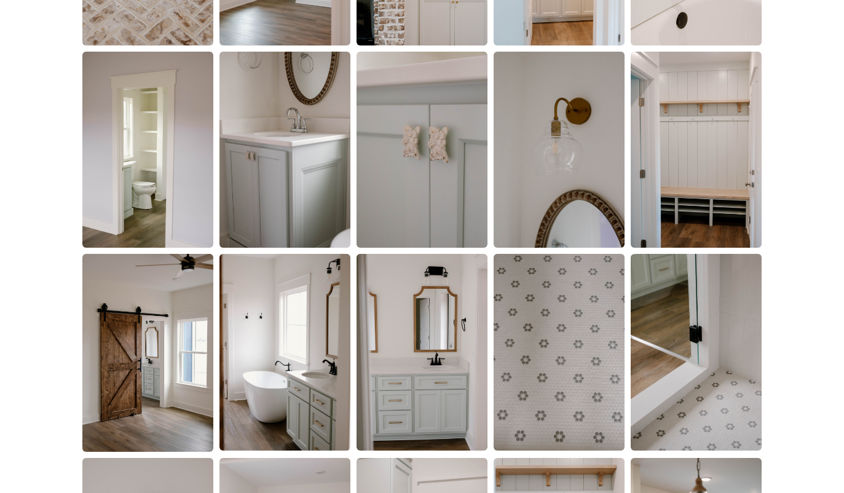
scroll to position [1397, 0]
click at [155, 388] on img at bounding box center [147, 353] width 131 height 198
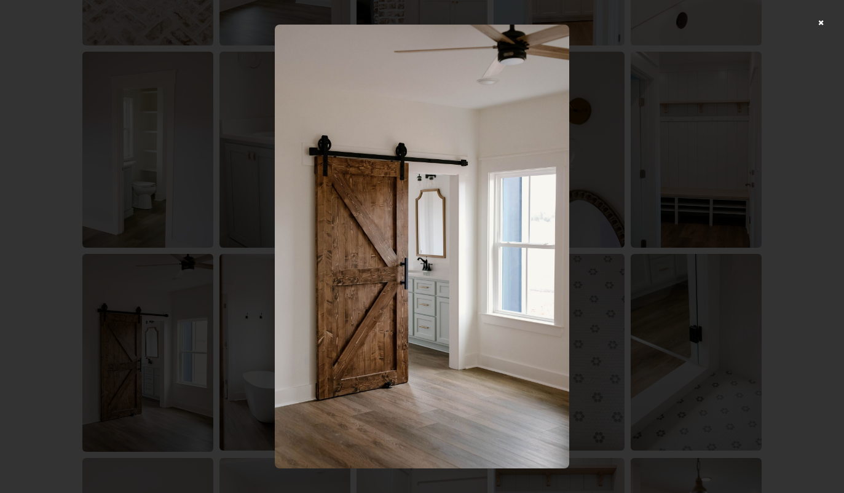
click at [529, 342] on img at bounding box center [422, 247] width 294 height 444
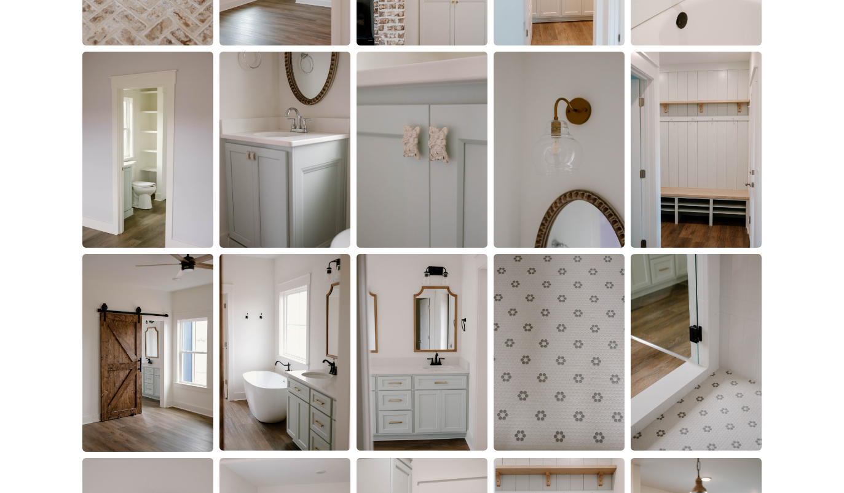
click at [201, 417] on img at bounding box center [147, 353] width 131 height 198
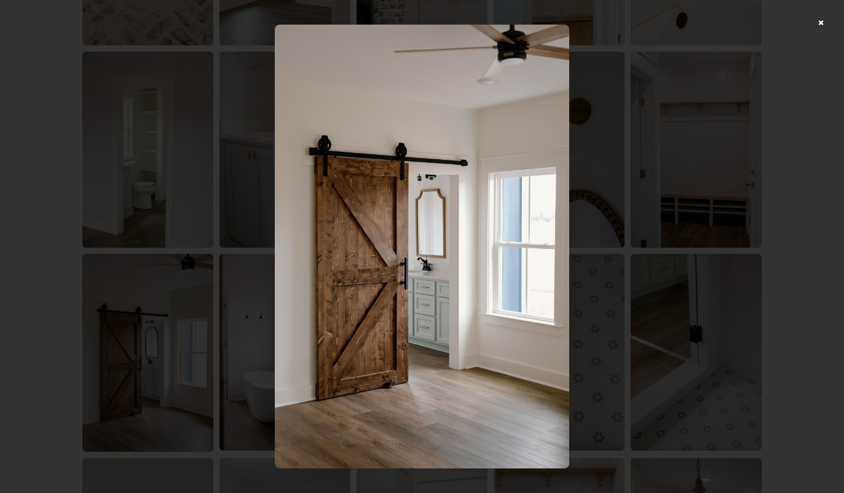
click at [519, 417] on img at bounding box center [422, 247] width 294 height 444
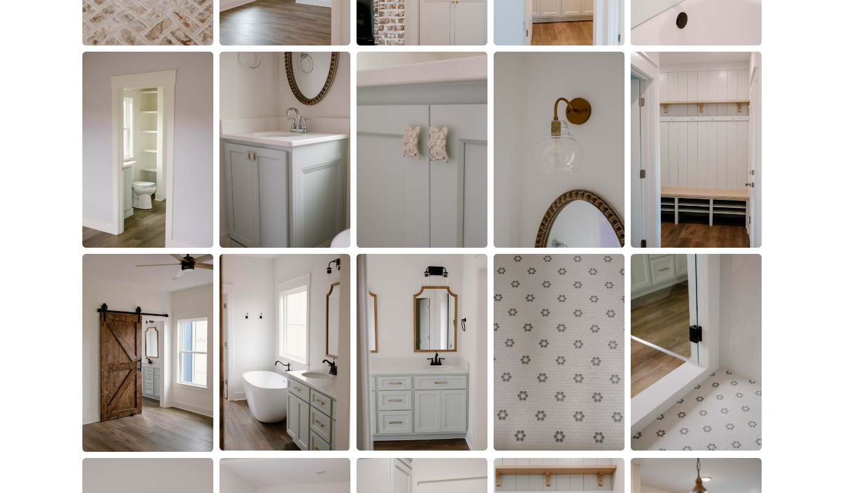
click at [306, 409] on img at bounding box center [284, 352] width 131 height 196
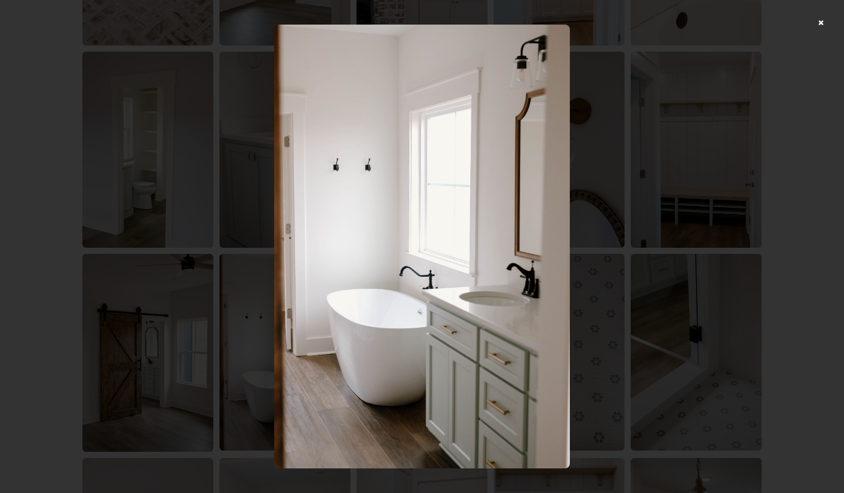
click at [603, 382] on div at bounding box center [422, 246] width 844 height 493
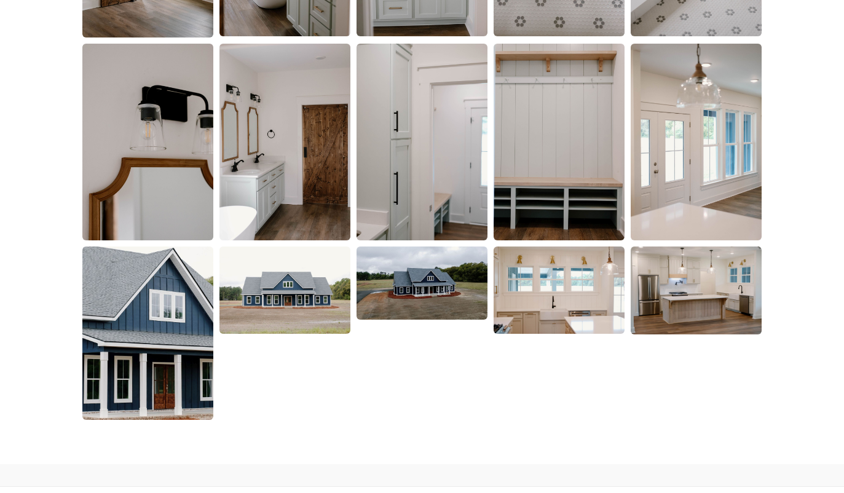
scroll to position [1809, 0]
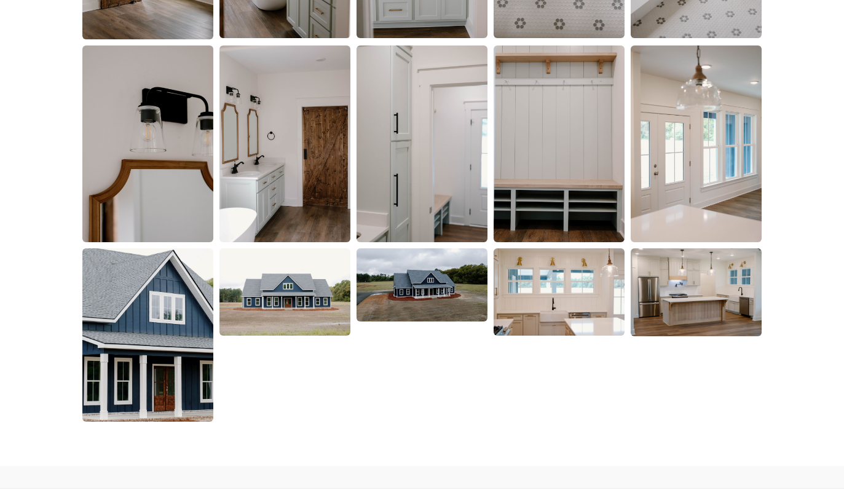
click at [434, 207] on img at bounding box center [422, 143] width 131 height 197
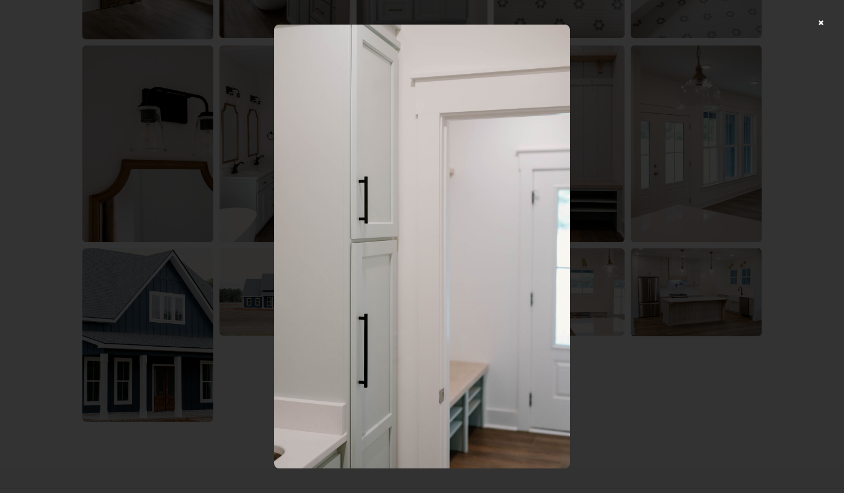
click at [682, 396] on div at bounding box center [422, 246] width 844 height 493
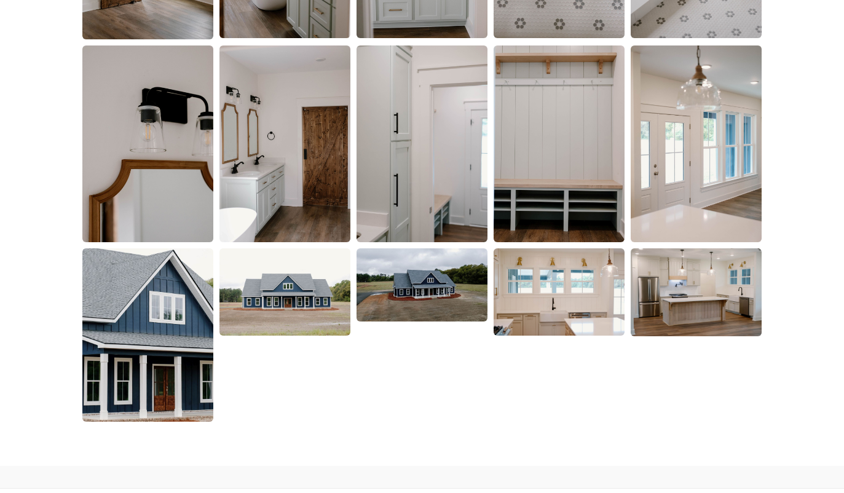
scroll to position [1806, 0]
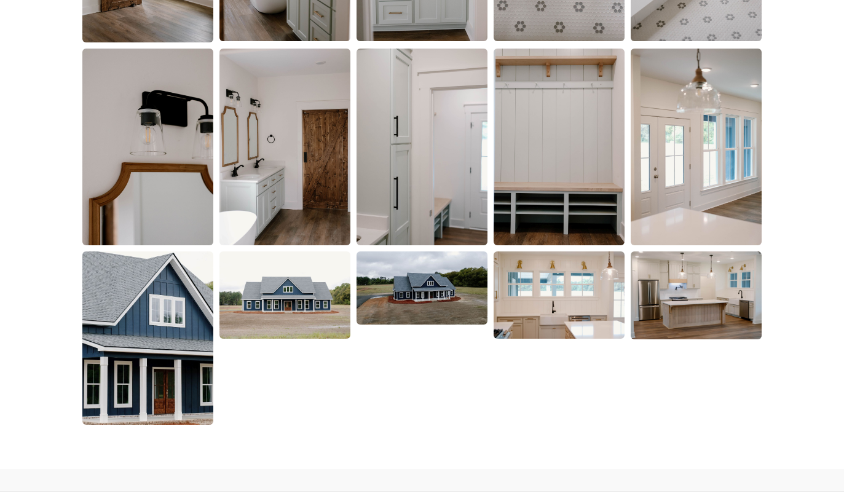
click at [704, 211] on img at bounding box center [696, 147] width 131 height 197
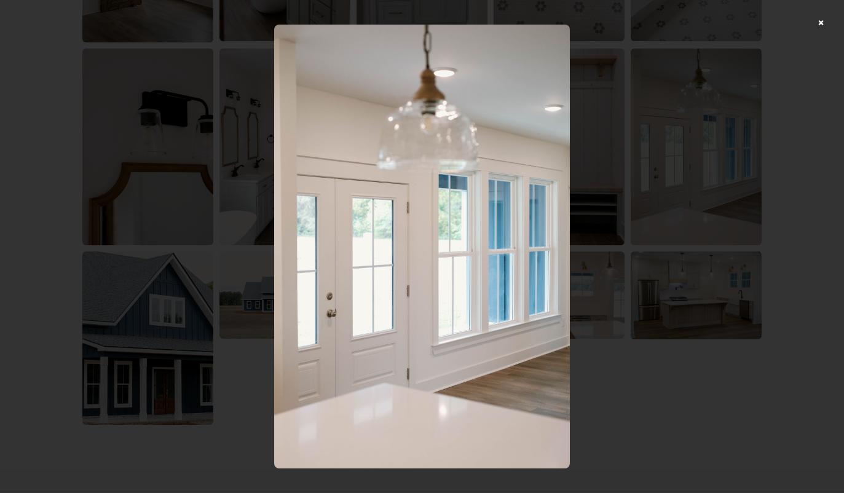
click at [612, 360] on div at bounding box center [422, 246] width 844 height 493
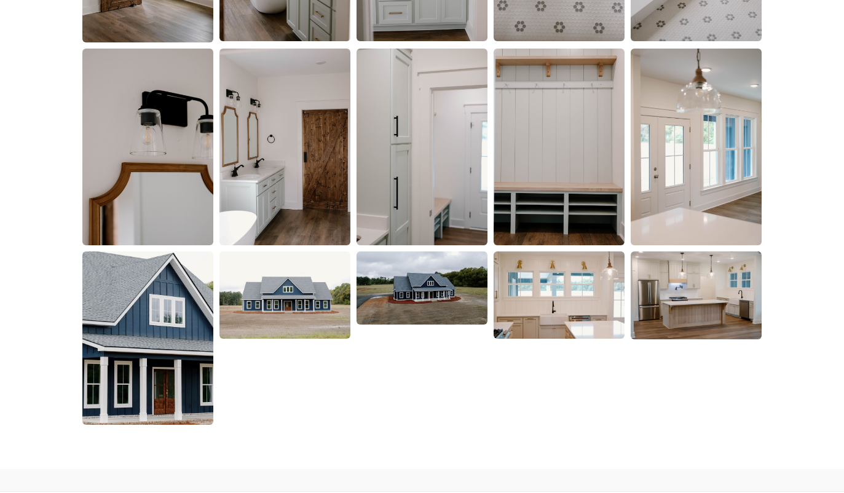
click at [573, 300] on img at bounding box center [559, 294] width 131 height 87
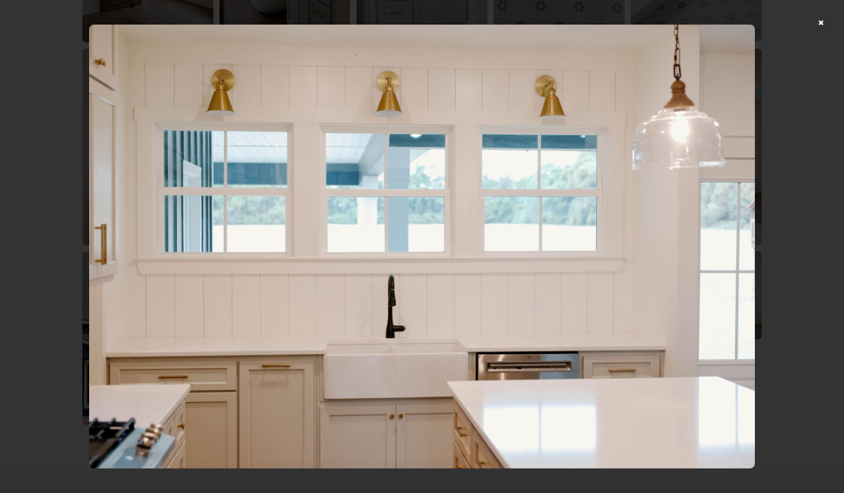
click at [716, 262] on img at bounding box center [422, 247] width 666 height 444
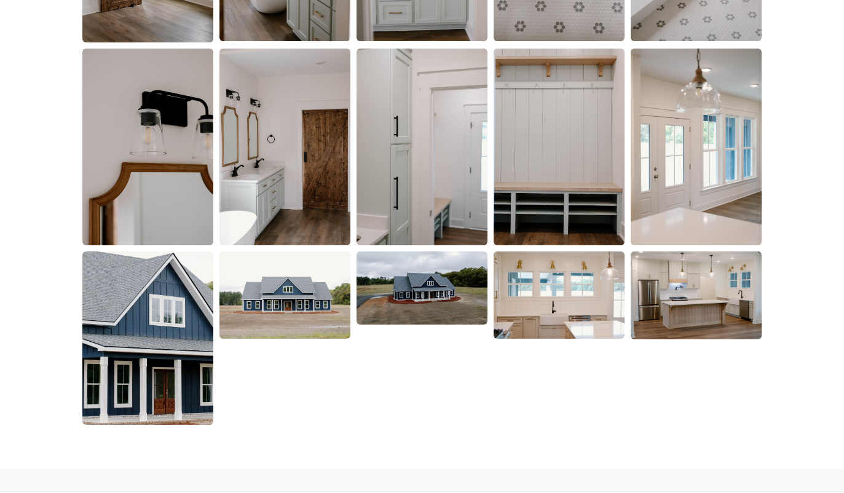
click at [425, 309] on img at bounding box center [422, 288] width 131 height 74
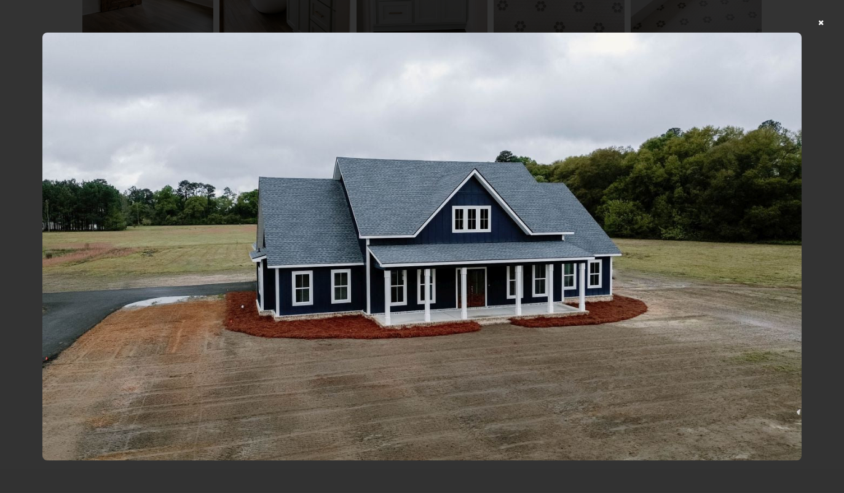
click at [425, 362] on img at bounding box center [422, 247] width 760 height 428
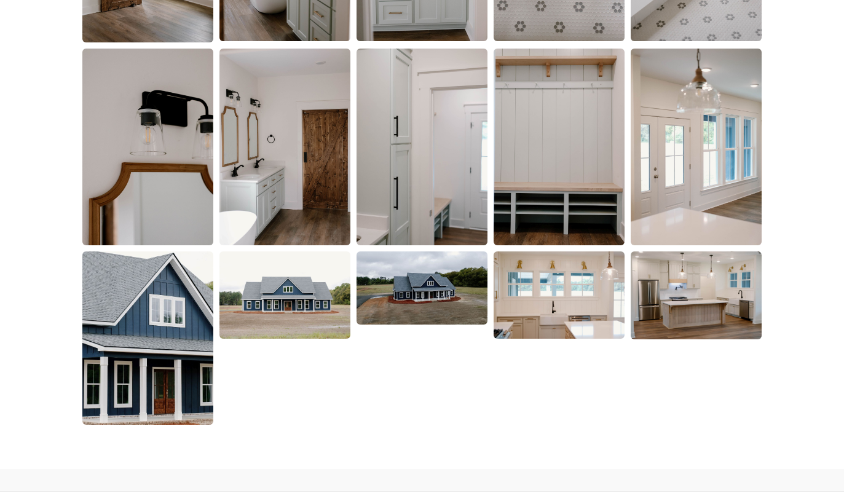
click at [315, 311] on img at bounding box center [284, 294] width 131 height 87
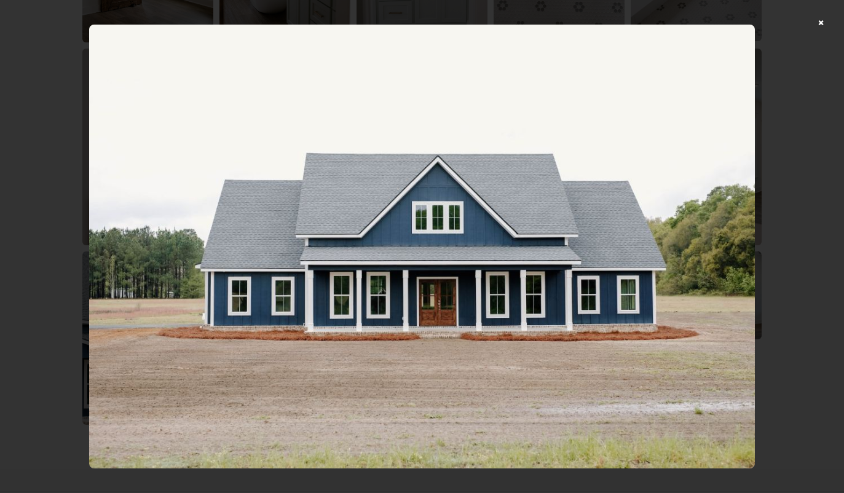
click at [379, 404] on img at bounding box center [422, 247] width 666 height 444
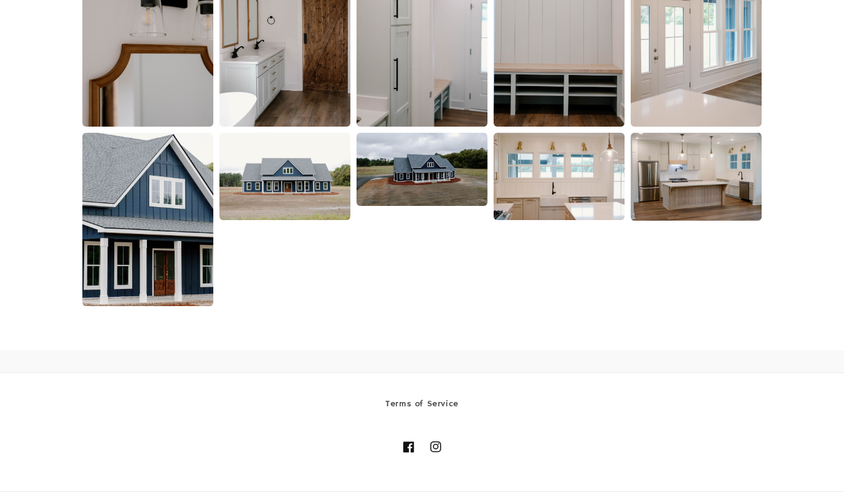
scroll to position [1925, 0]
click at [437, 440] on link "Instagram" at bounding box center [435, 446] width 27 height 27
